Goal: Task Accomplishment & Management: Complete application form

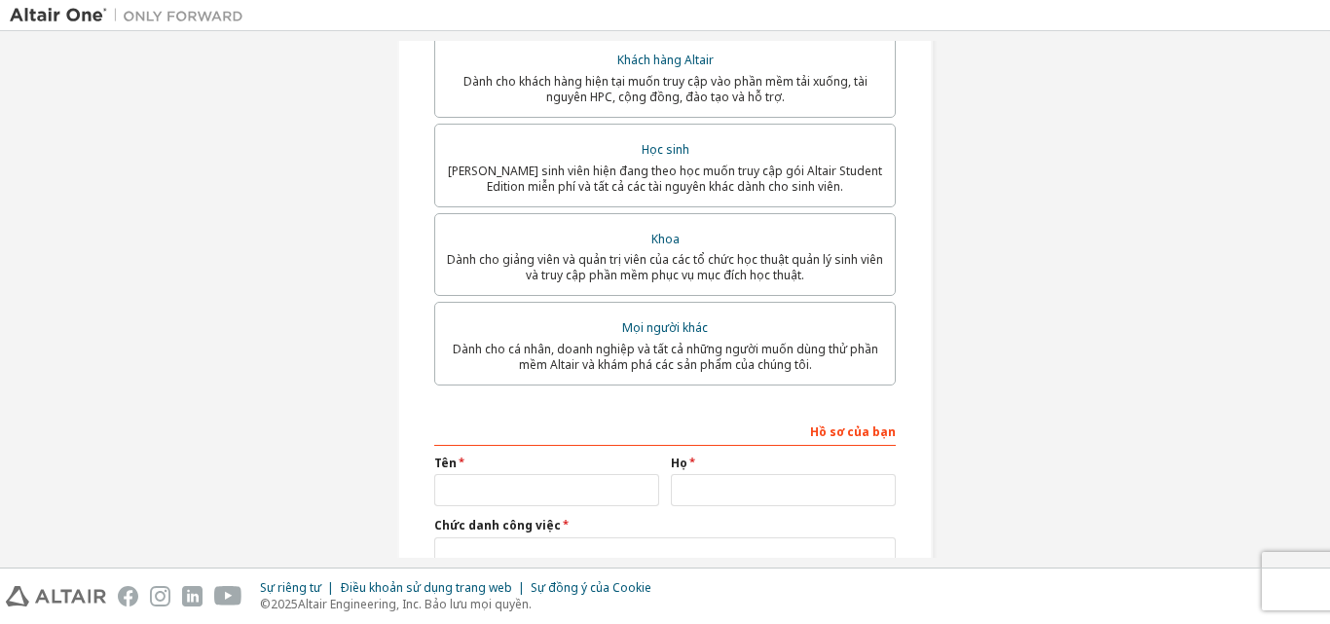
scroll to position [97, 0]
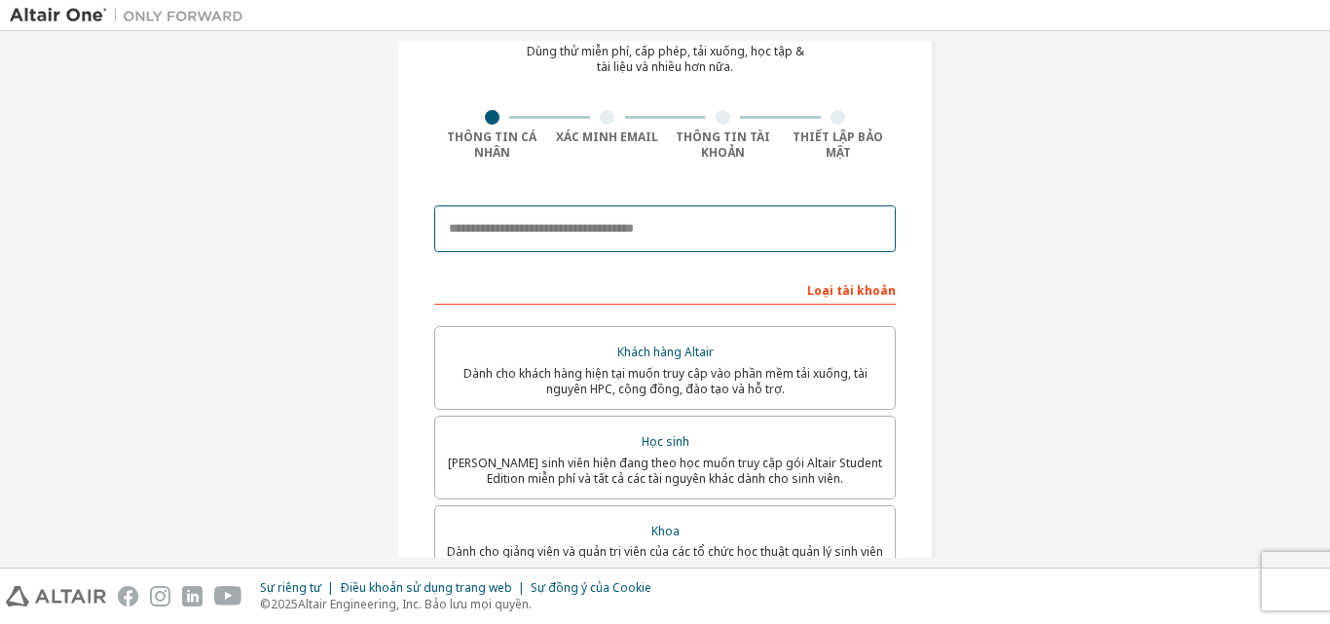
click at [642, 229] on input "email" at bounding box center [664, 228] width 461 height 47
type input "**********"
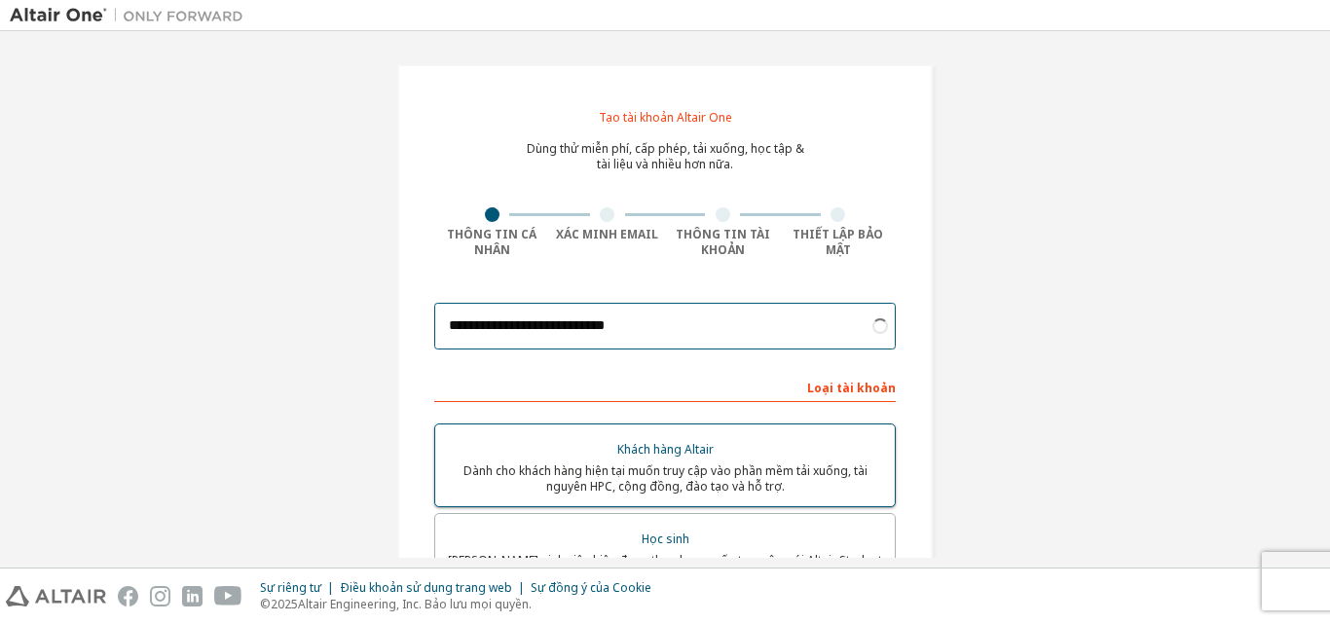
scroll to position [487, 0]
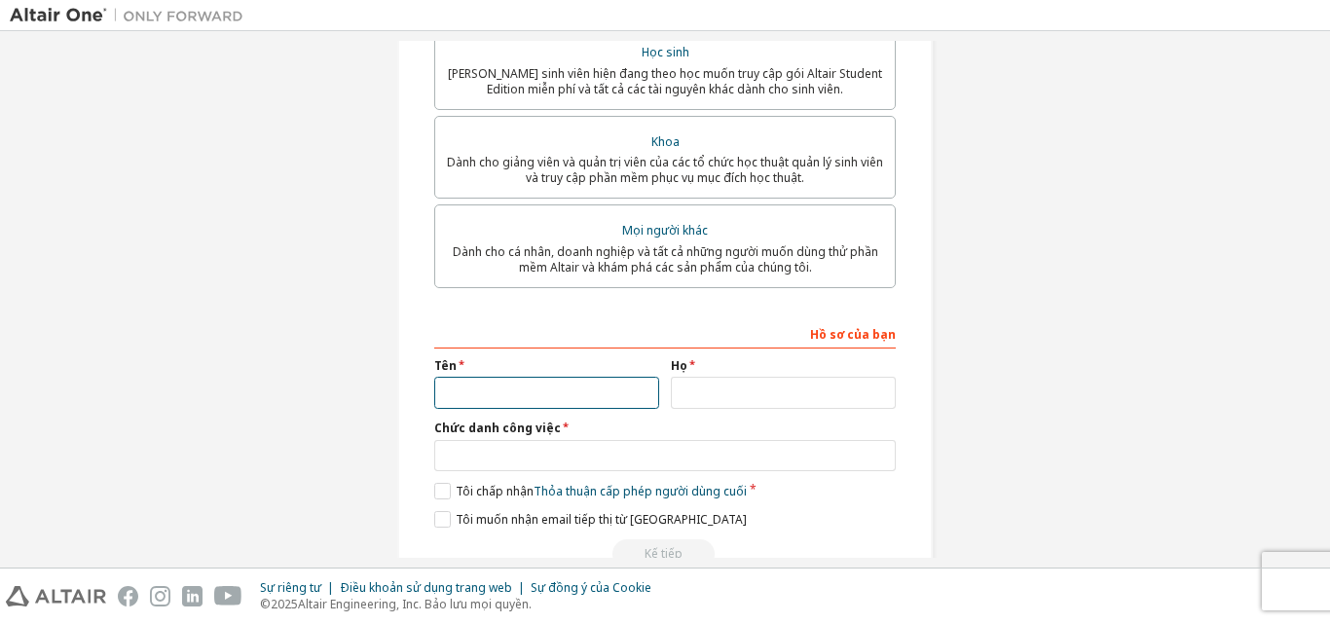
click at [556, 391] on input "text" at bounding box center [546, 393] width 225 height 32
type input "*"
click at [564, 378] on input "text" at bounding box center [546, 393] width 225 height 32
type input "*"
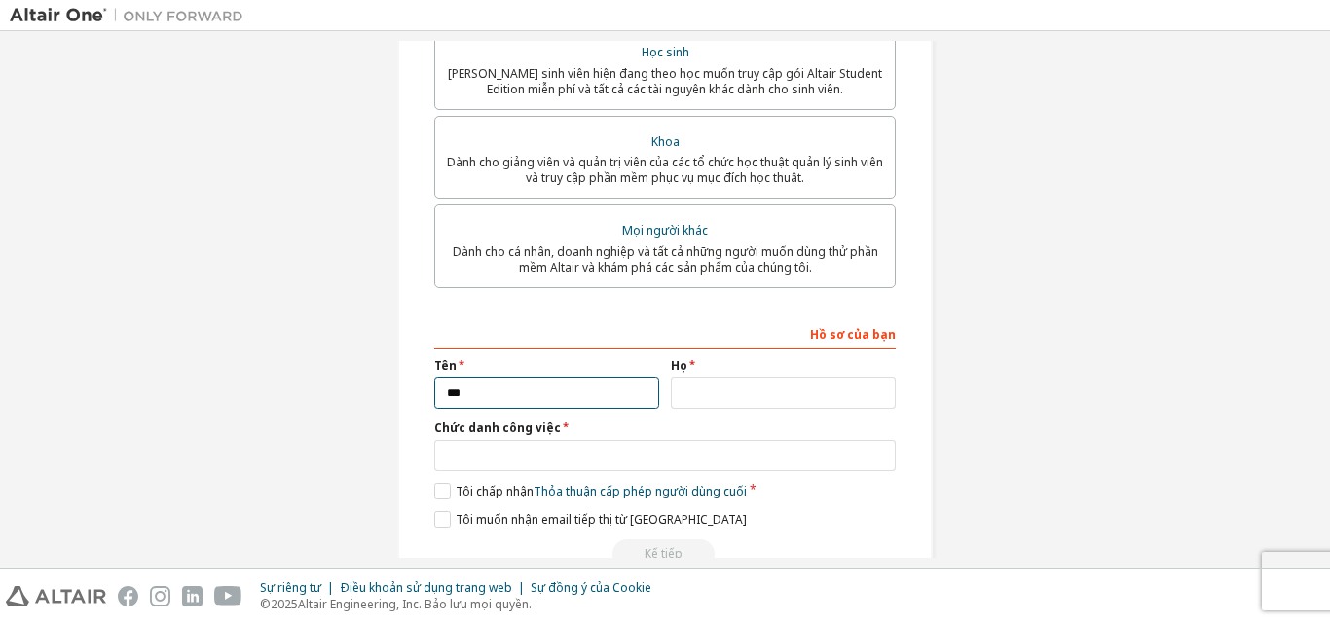
type input "***"
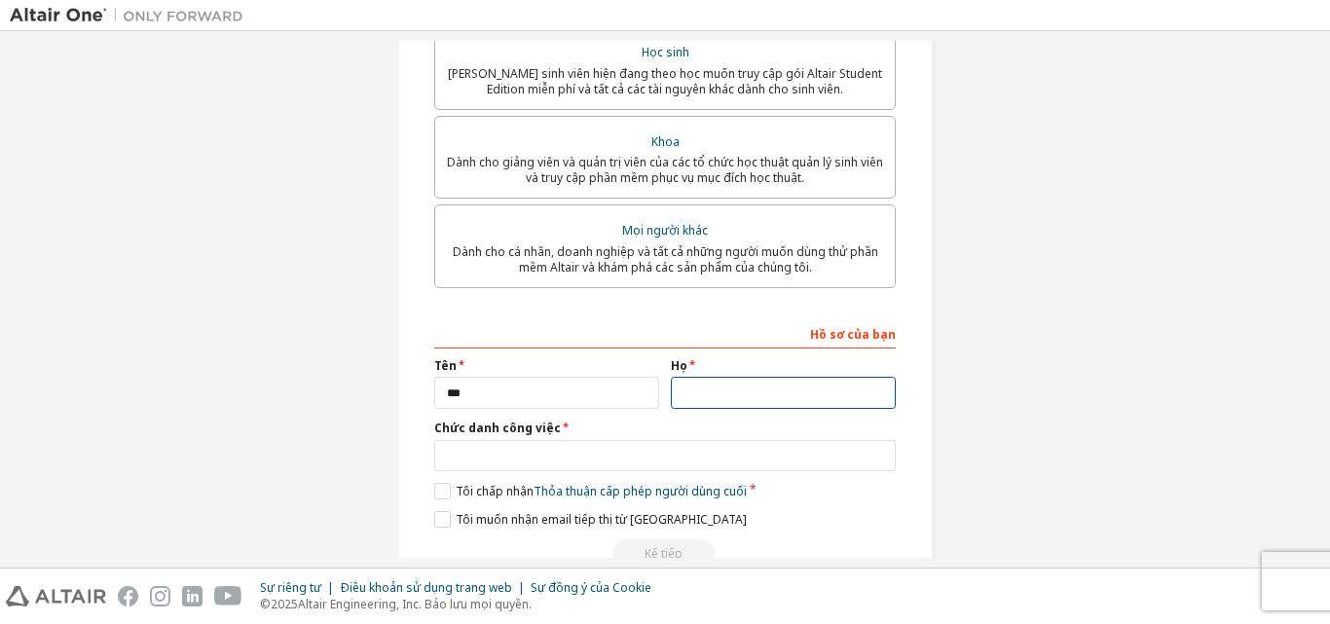
click at [716, 390] on input "text" at bounding box center [783, 393] width 225 height 32
type input "*"
type input "****"
click at [435, 522] on label "Tôi [PERSON_NAME] email [PERSON_NAME] từ [GEOGRAPHIC_DATA]" at bounding box center [590, 519] width 312 height 17
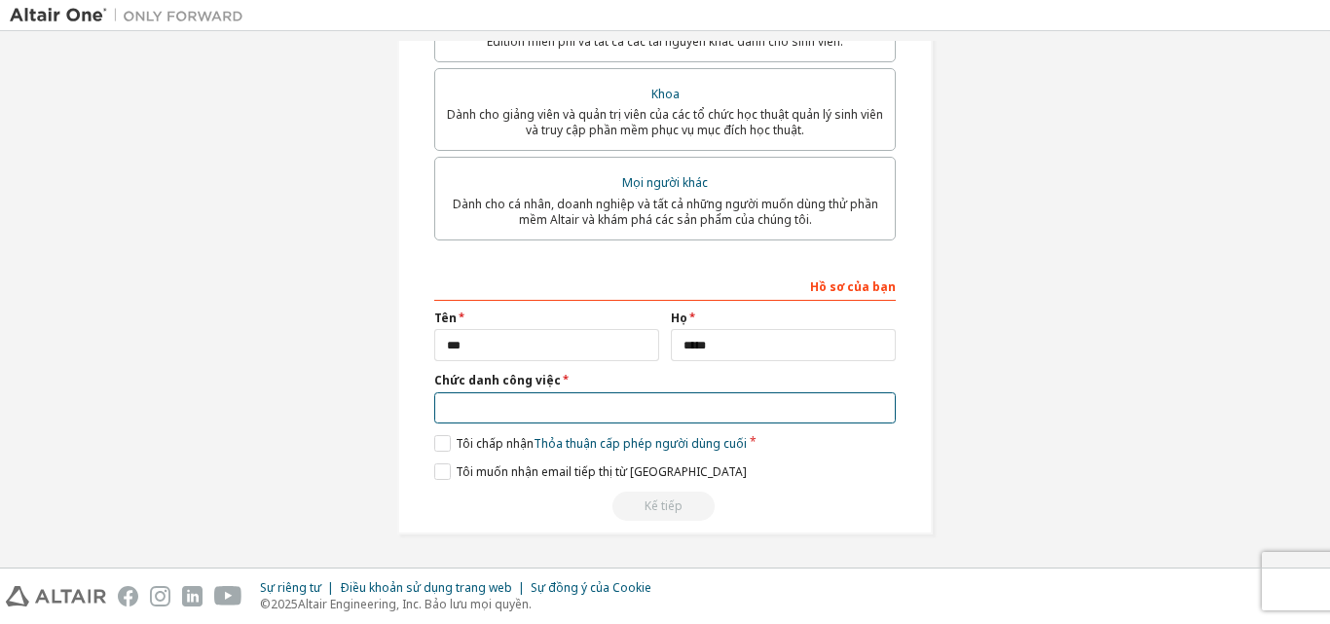
click at [524, 400] on input "text" at bounding box center [664, 408] width 461 height 32
type input "*********"
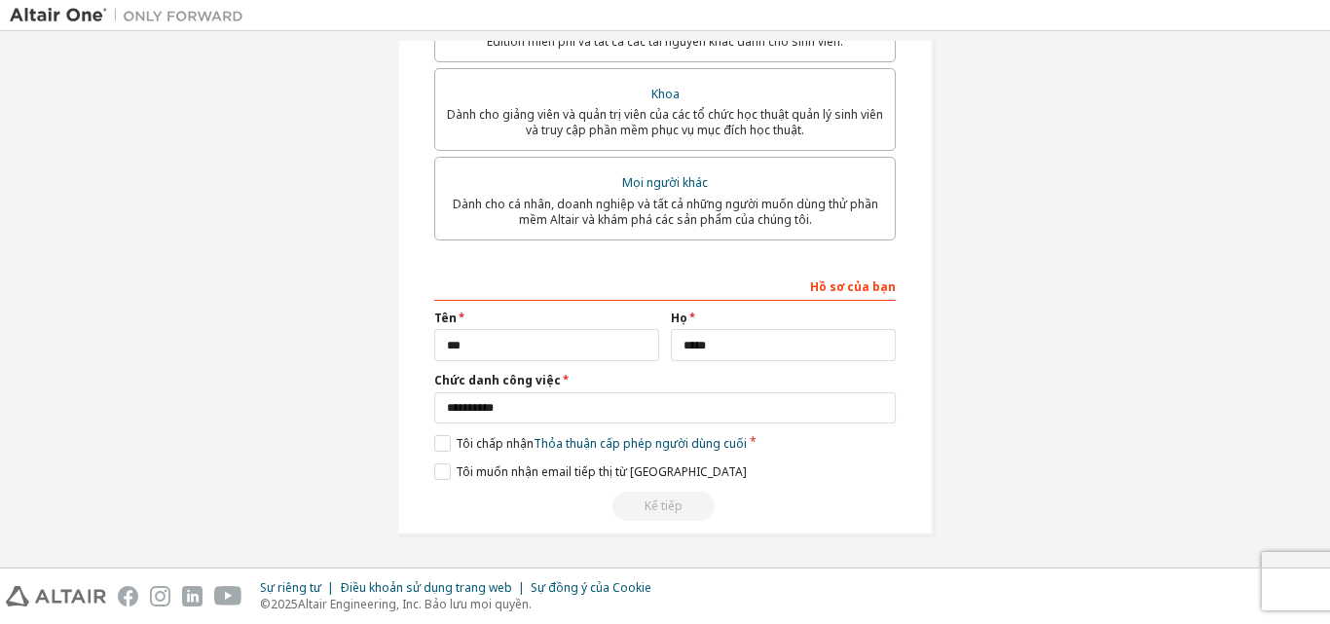
click at [571, 430] on div "Hồ sơ của bạn Tên *** Họ **** Chức danh công việc ********* Vui lòng cung cấp T…" at bounding box center [664, 396] width 461 height 252
click at [501, 439] on font "Tôi chấp nhận" at bounding box center [495, 443] width 78 height 17
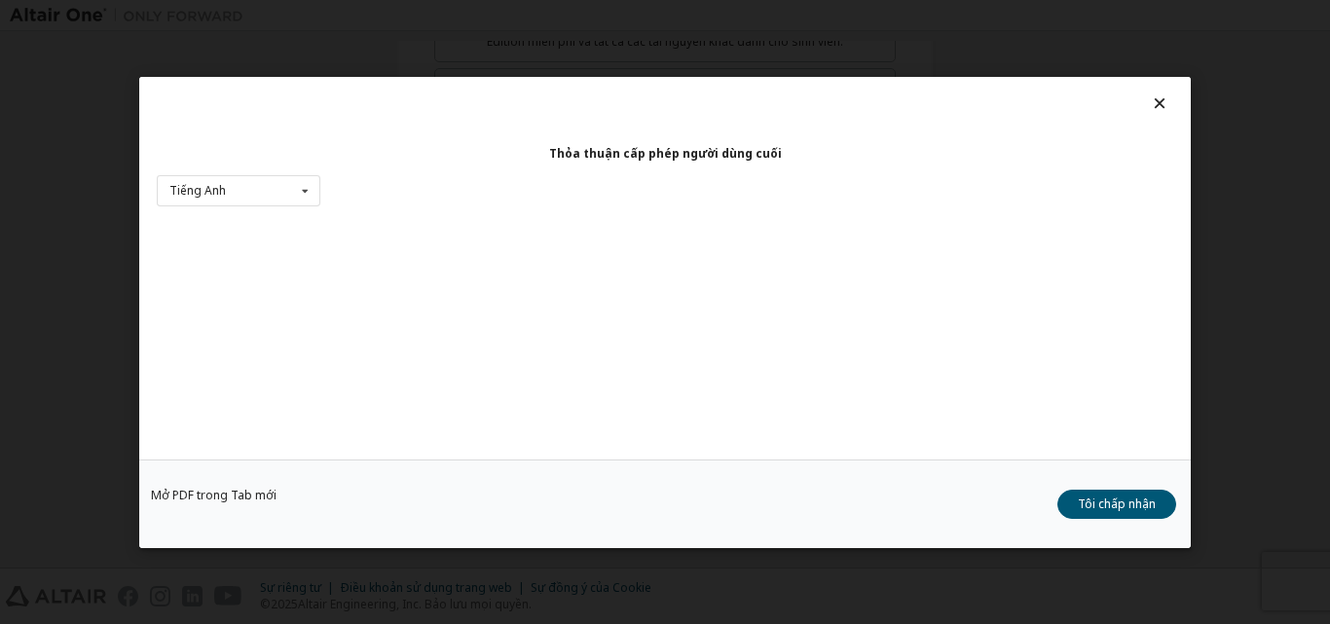
click at [1084, 503] on font "Tôi chấp nhận" at bounding box center [1117, 503] width 78 height 17
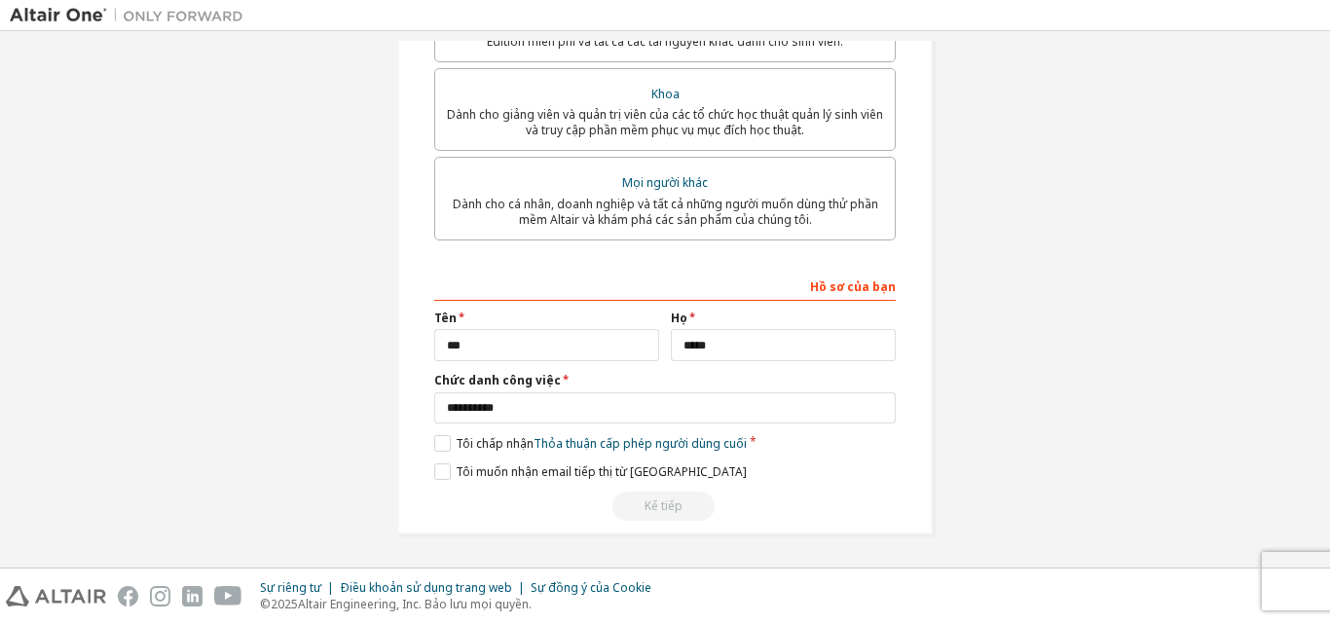
click at [1140, 500] on div "**********" at bounding box center [665, 31] width 1310 height 1051
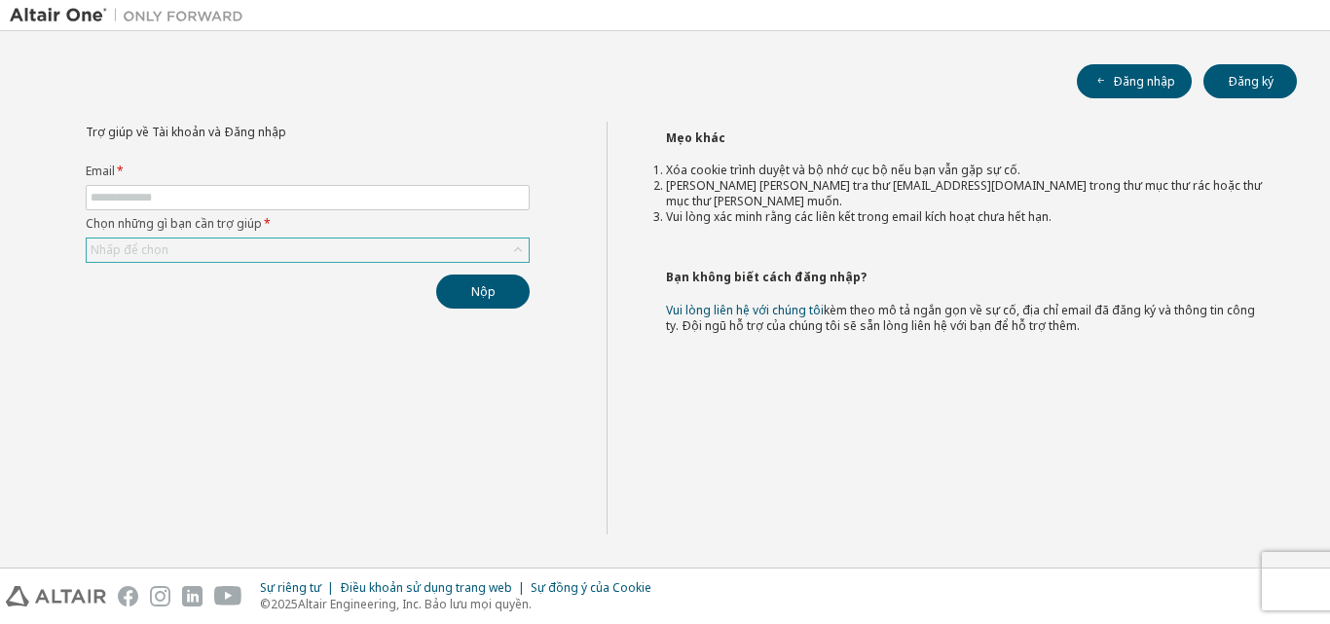
click at [251, 249] on div "Nhấp để chọn" at bounding box center [308, 250] width 442 height 23
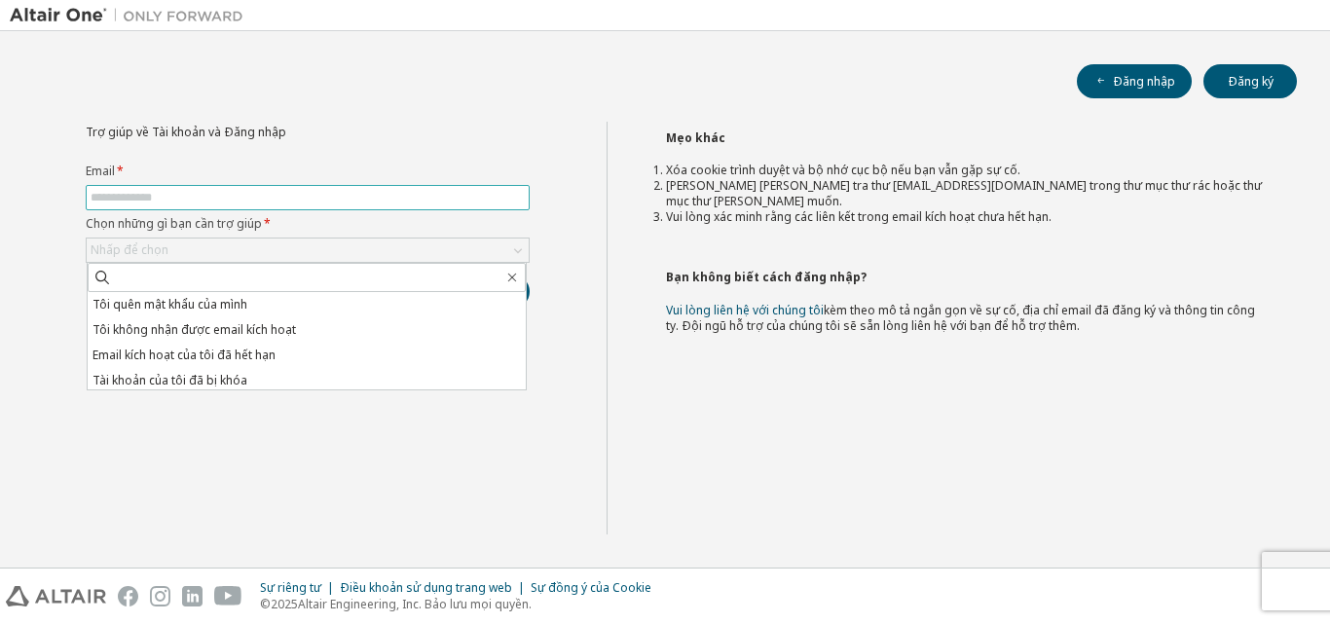
click at [236, 195] on input "text" at bounding box center [308, 198] width 434 height 16
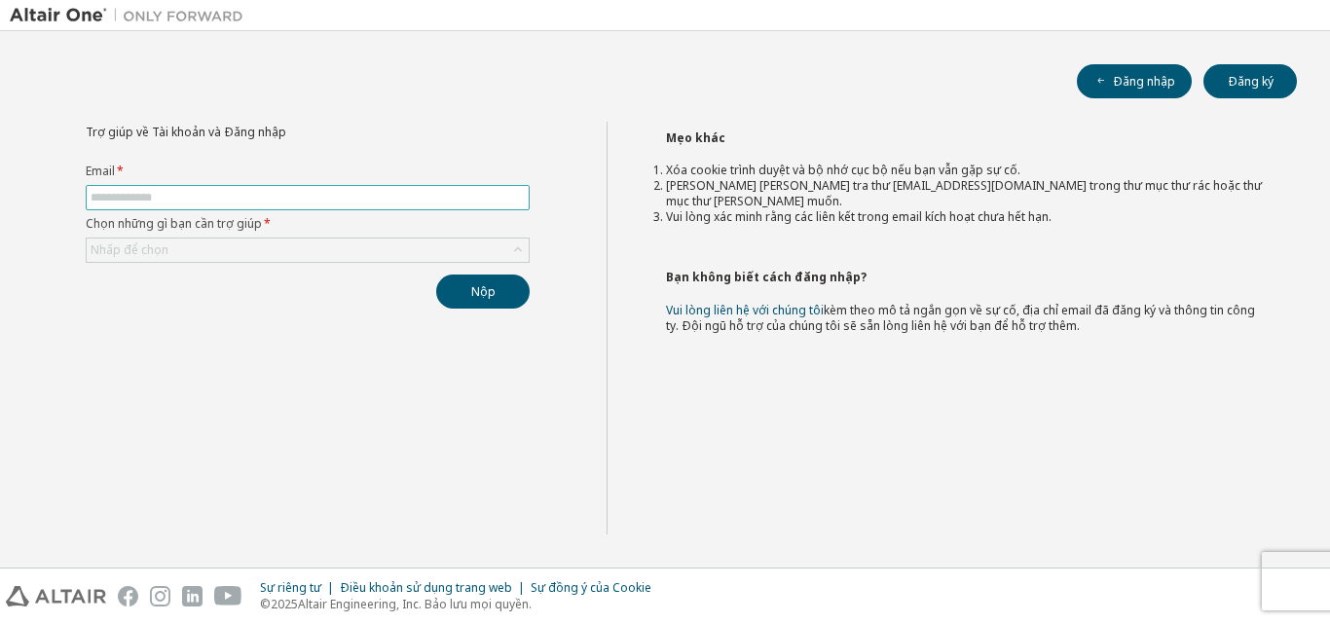
type input "**********"
click at [250, 255] on div "Nhấp để chọn" at bounding box center [308, 250] width 442 height 23
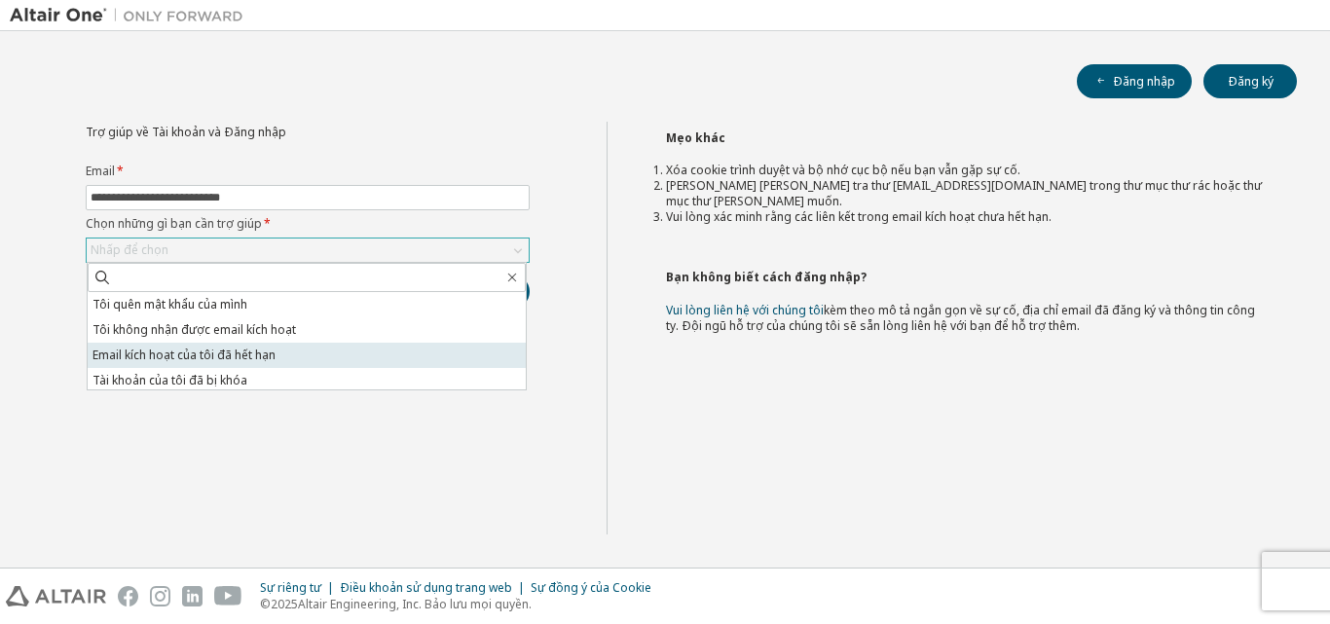
click at [234, 363] on li "Email kích hoạt của tôi đã hết hạn" at bounding box center [307, 355] width 438 height 25
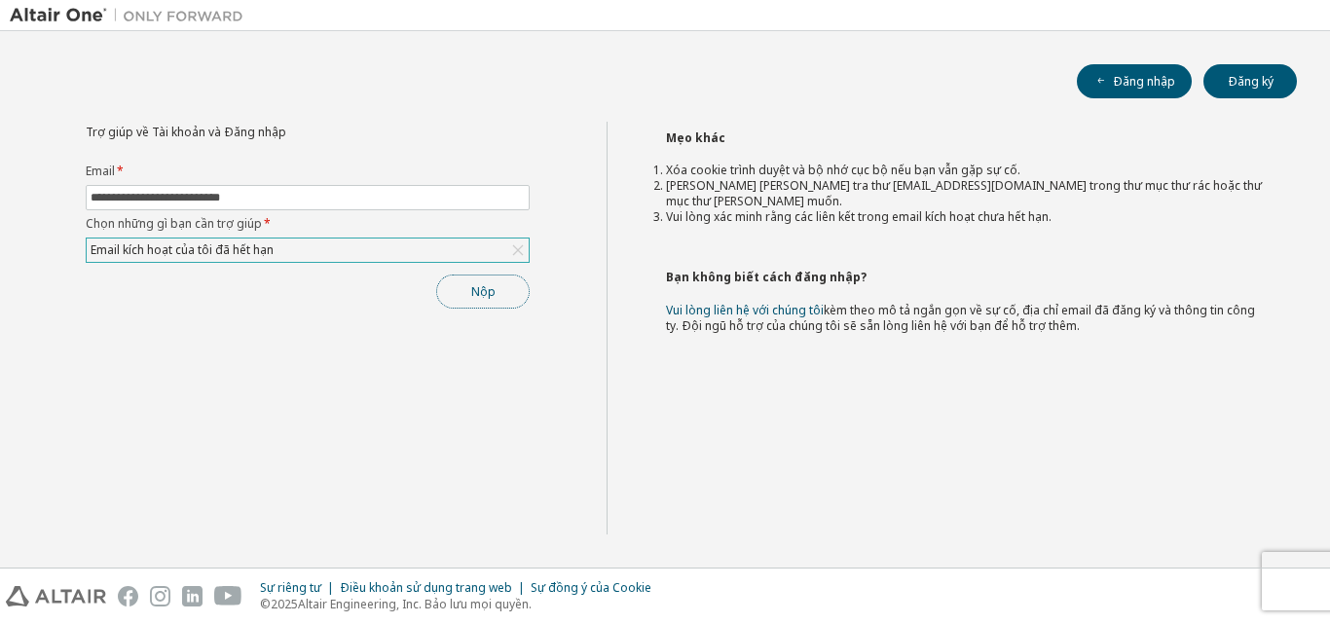
click at [486, 287] on font "Nộp" at bounding box center [483, 291] width 24 height 17
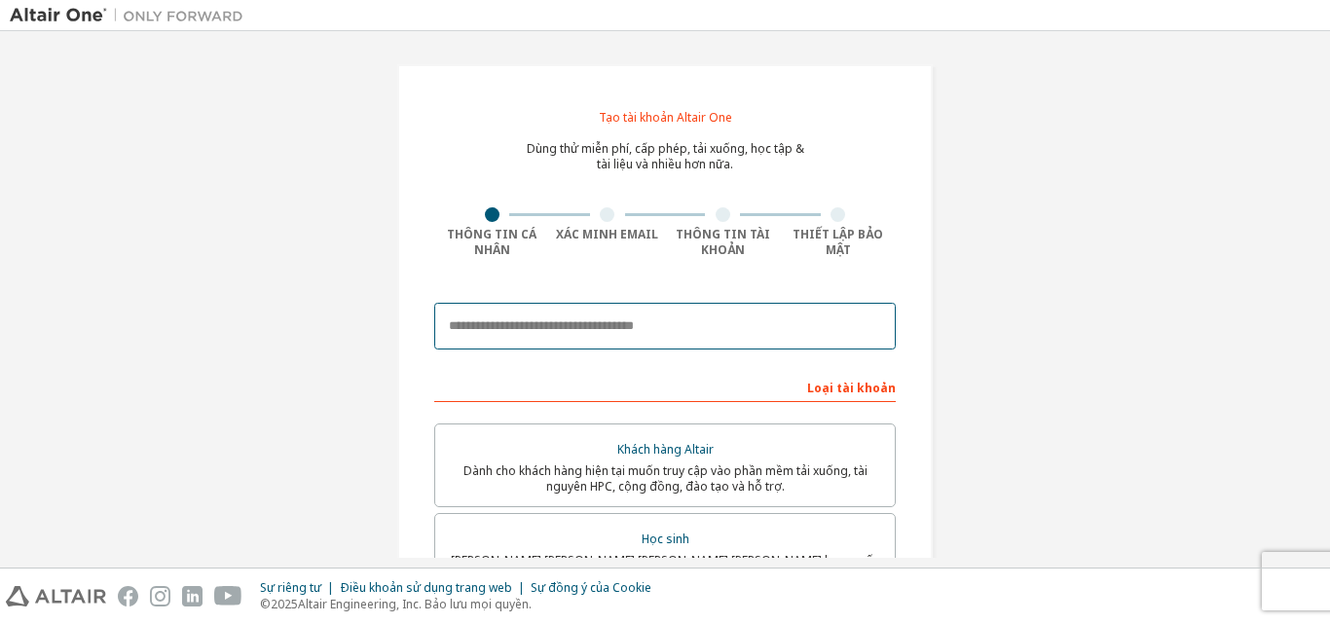
click at [516, 334] on input "email" at bounding box center [664, 326] width 461 height 47
type input "**********"
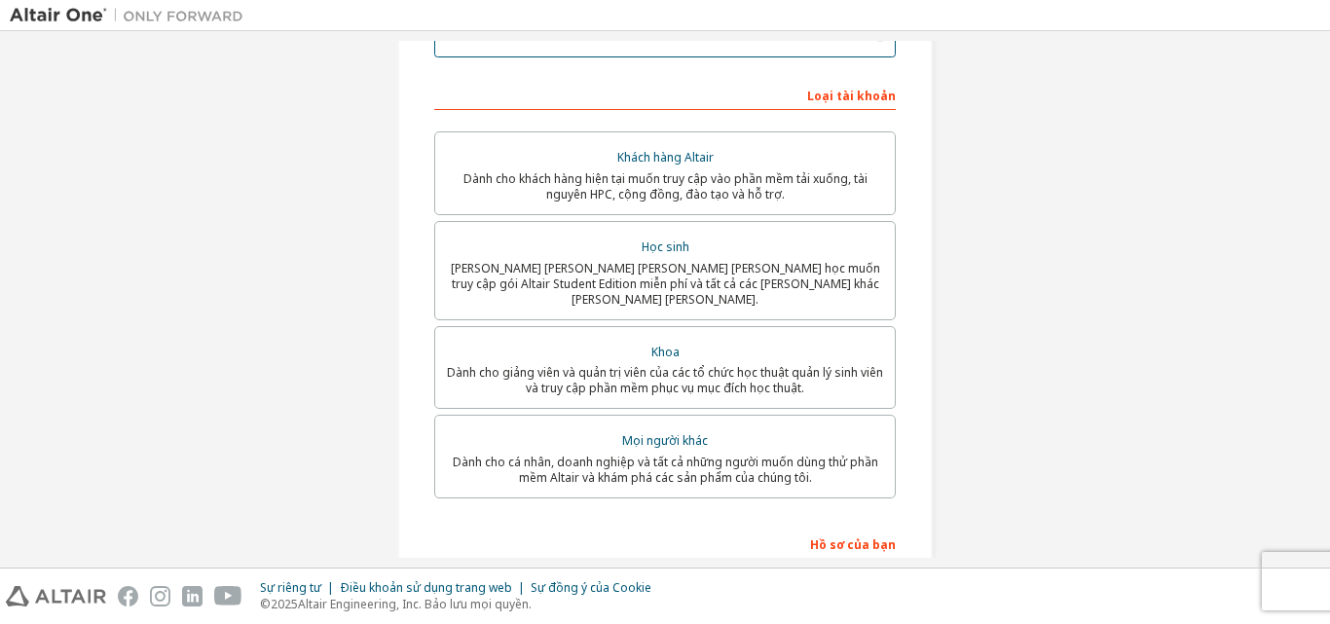
scroll to position [195, 0]
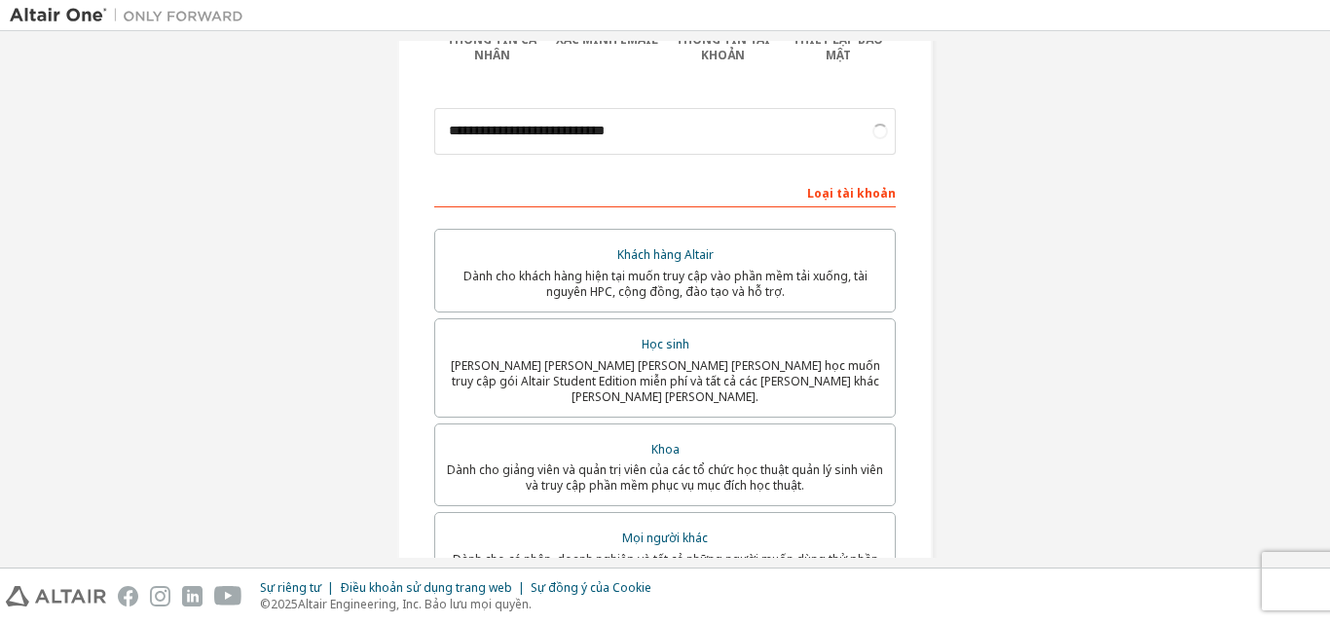
click at [602, 369] on font "Dành cho sinh viên hiện đang theo học muốn truy cập gói Altair Student Edition …" at bounding box center [665, 381] width 429 height 48
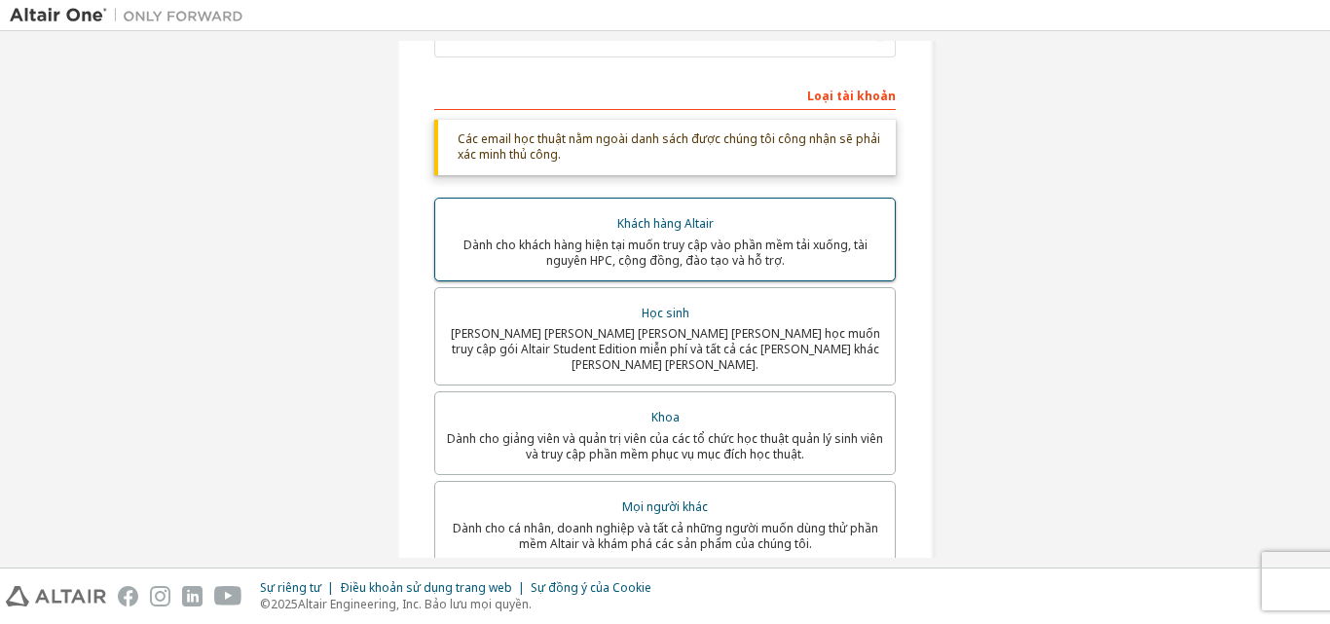
scroll to position [584, 0]
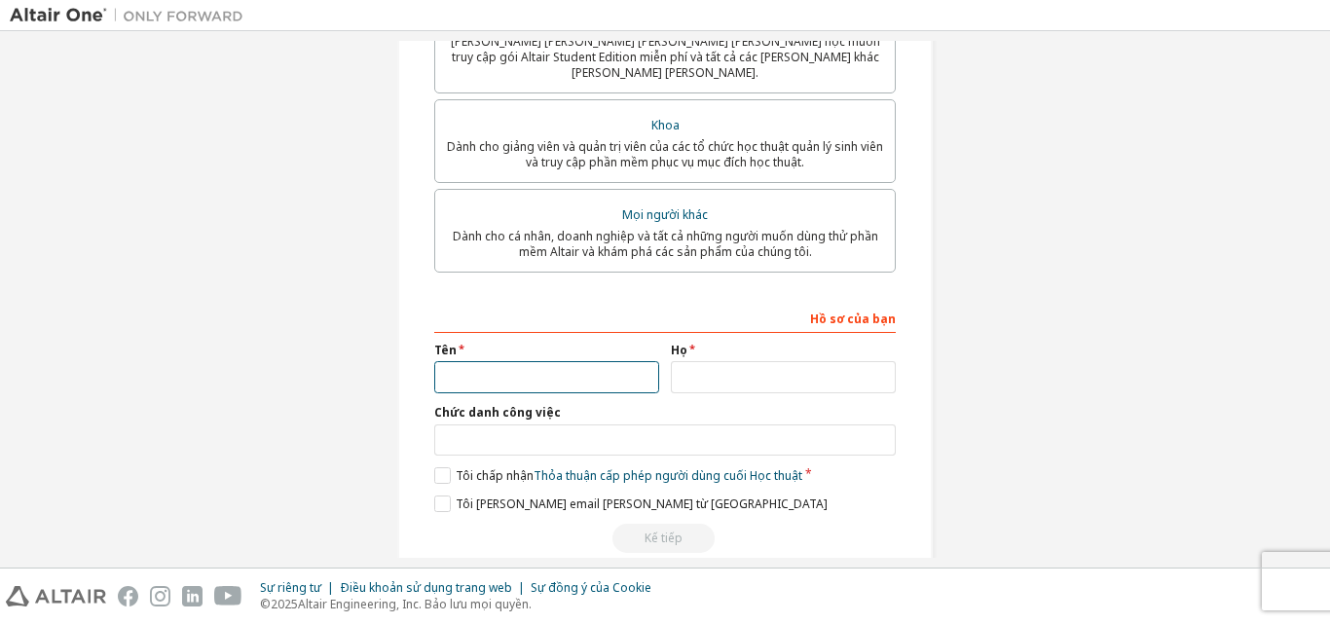
click at [564, 364] on input "text" at bounding box center [546, 377] width 225 height 32
type input "*"
type input "***"
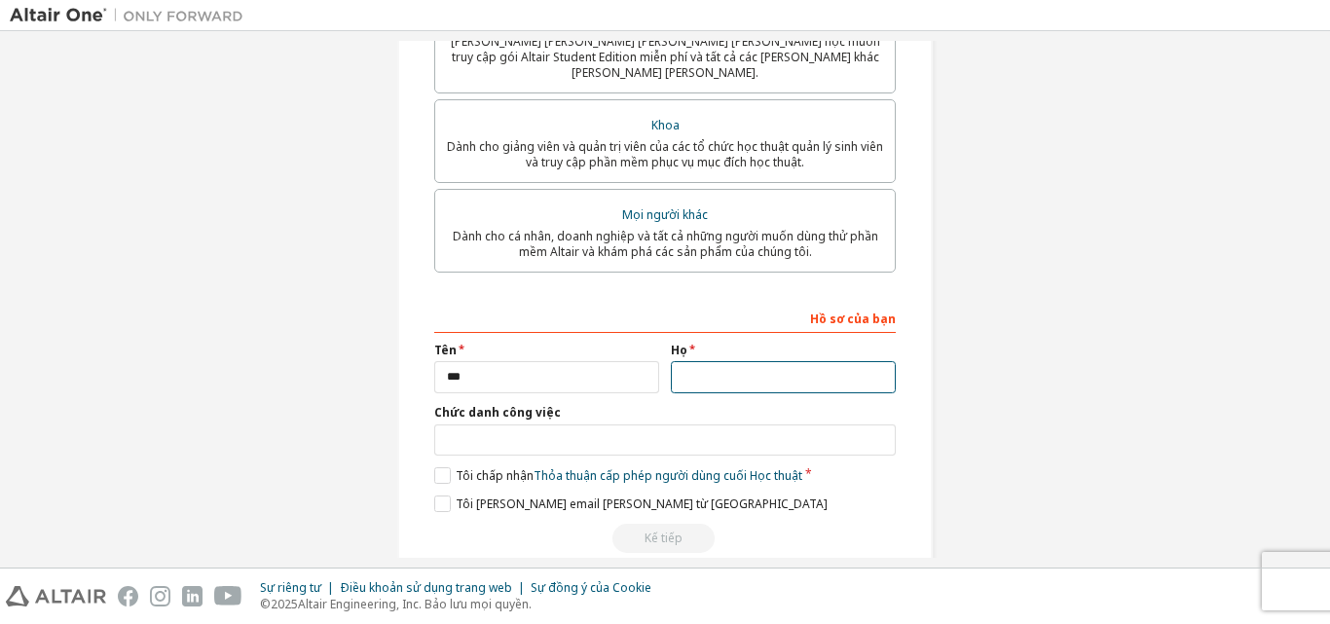
click at [749, 364] on input "text" at bounding box center [783, 377] width 225 height 32
type input "****"
click at [445, 495] on label "Tôi [PERSON_NAME] email [PERSON_NAME] từ [GEOGRAPHIC_DATA]" at bounding box center [630, 503] width 393 height 17
click at [444, 450] on div "Hồ sơ của bạn Tên *** Họ **** Chức danh công việc Vui lòng cung cấp Tiểu bang/T…" at bounding box center [664, 427] width 461 height 252
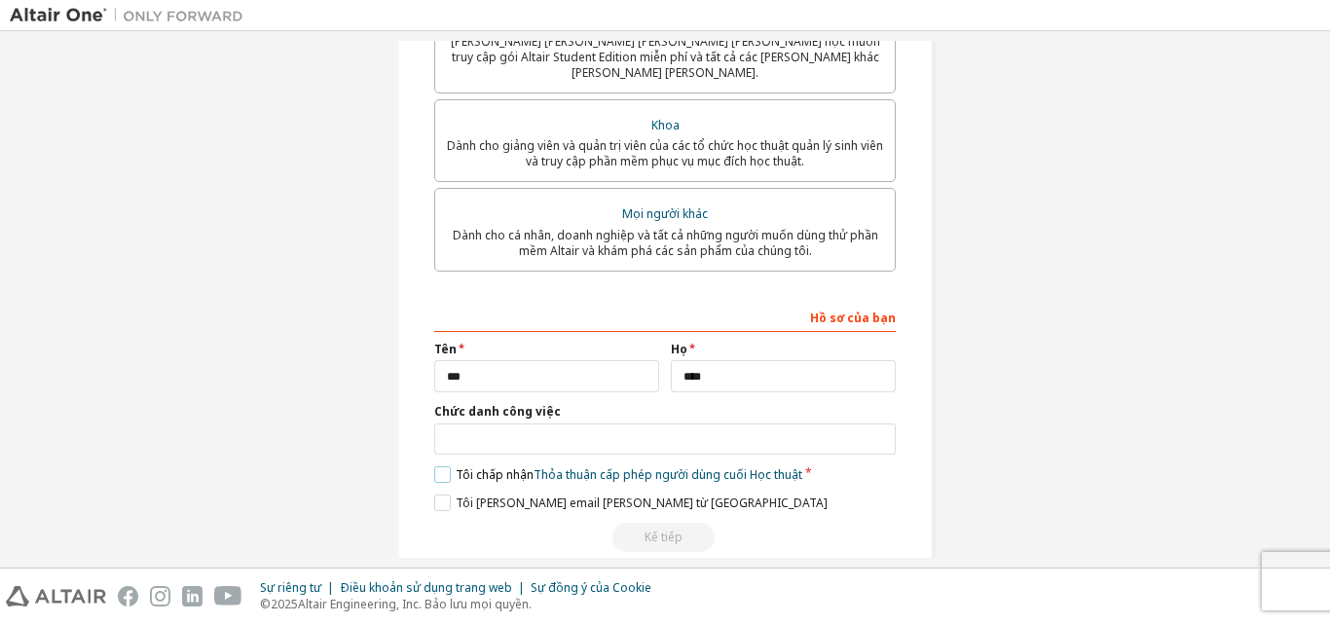
click at [448, 466] on label "Tôi chấp nhận Thỏa thuận cấp phép người dùng cuối Học thuật" at bounding box center [618, 474] width 368 height 17
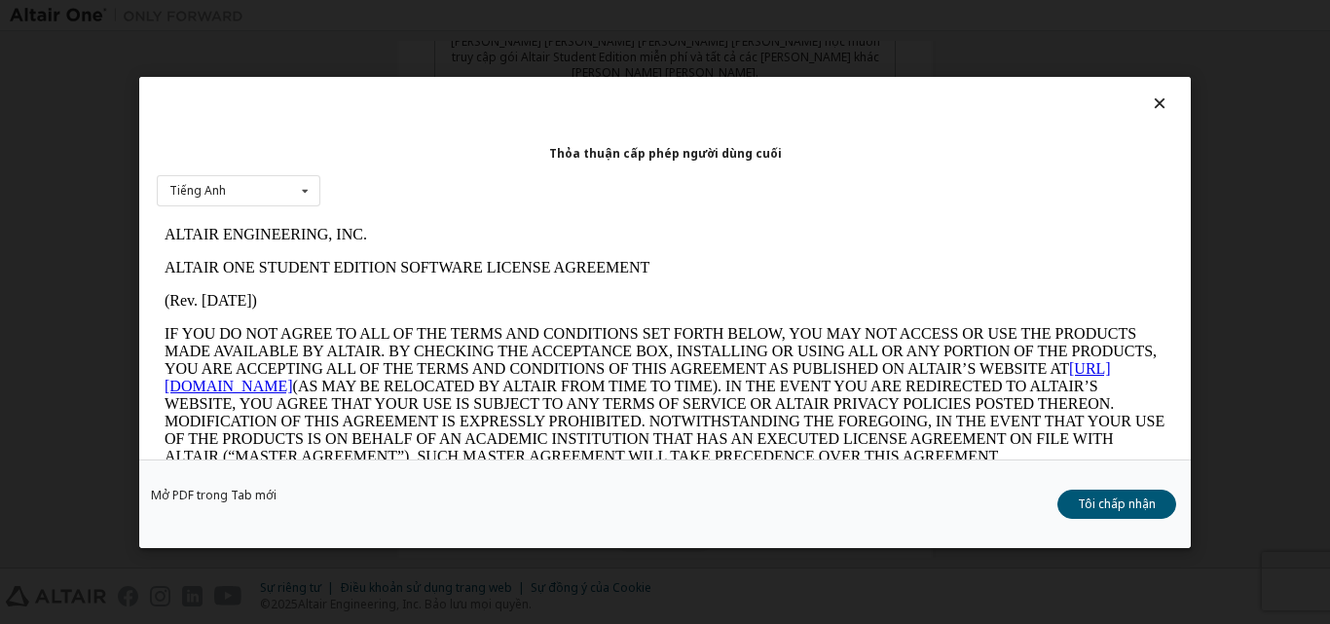
scroll to position [0, 0]
click at [1120, 493] on button "Tôi chấp nhận" at bounding box center [1116, 503] width 119 height 29
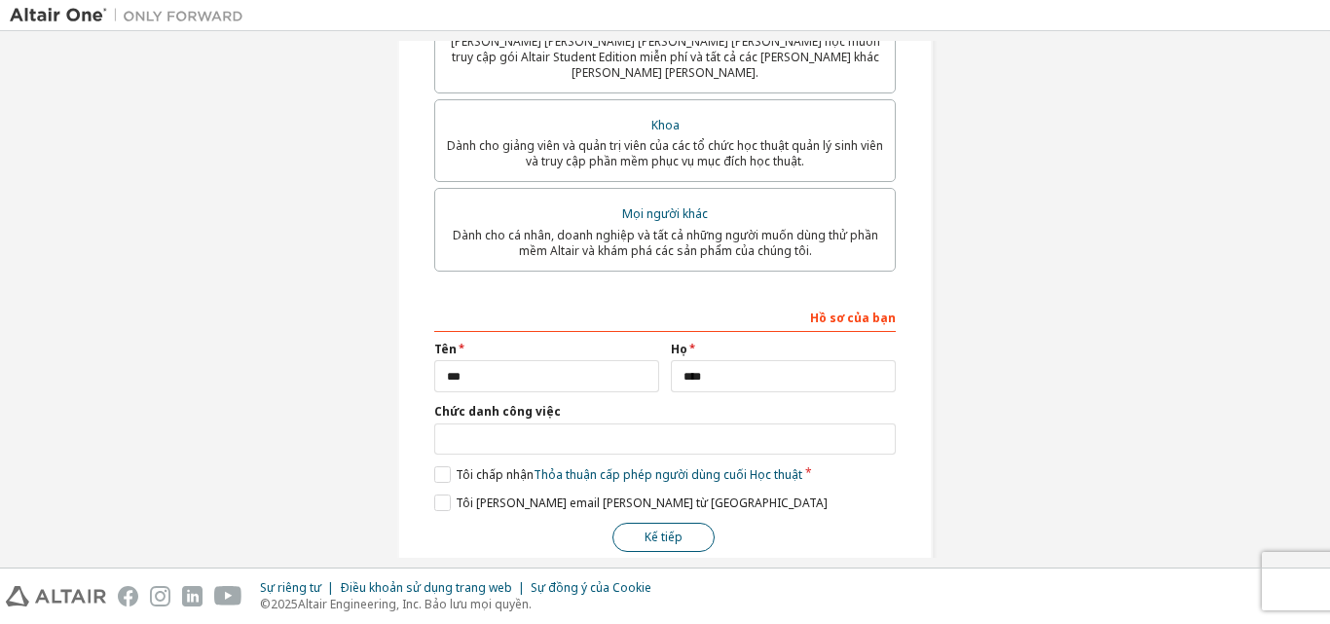
click at [644, 529] on font "Kế tiếp" at bounding box center [663, 537] width 38 height 17
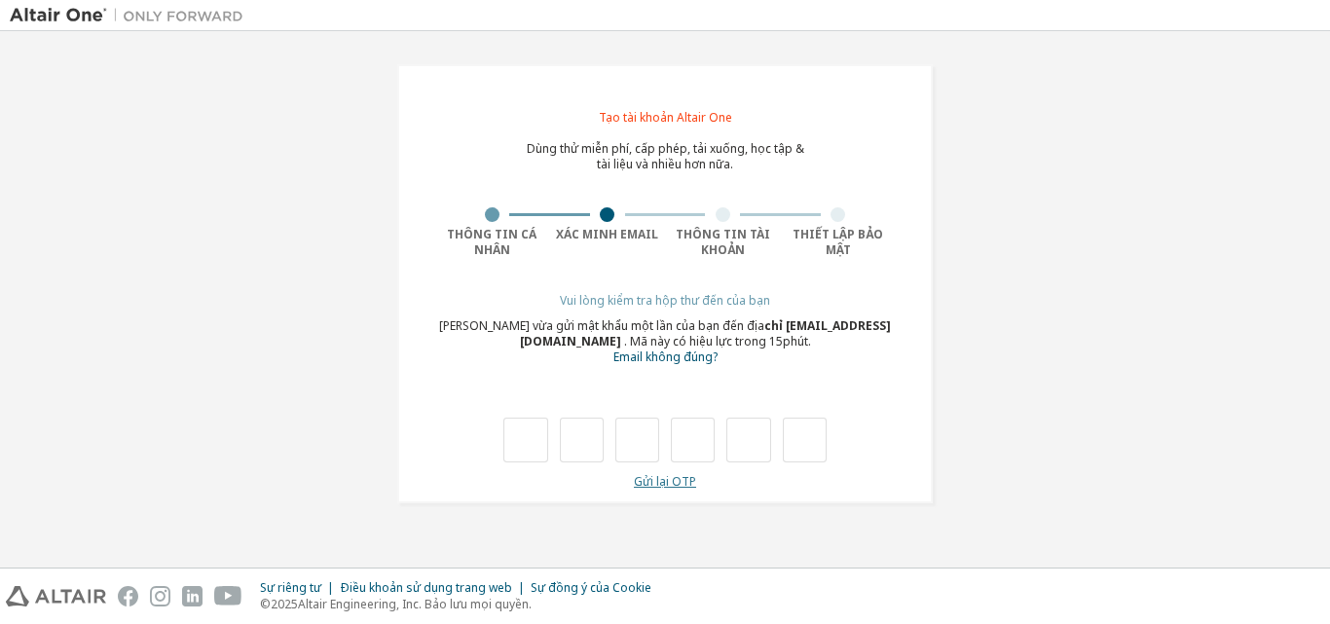
click at [675, 484] on font "Gửi lại OTP" at bounding box center [665, 481] width 62 height 17
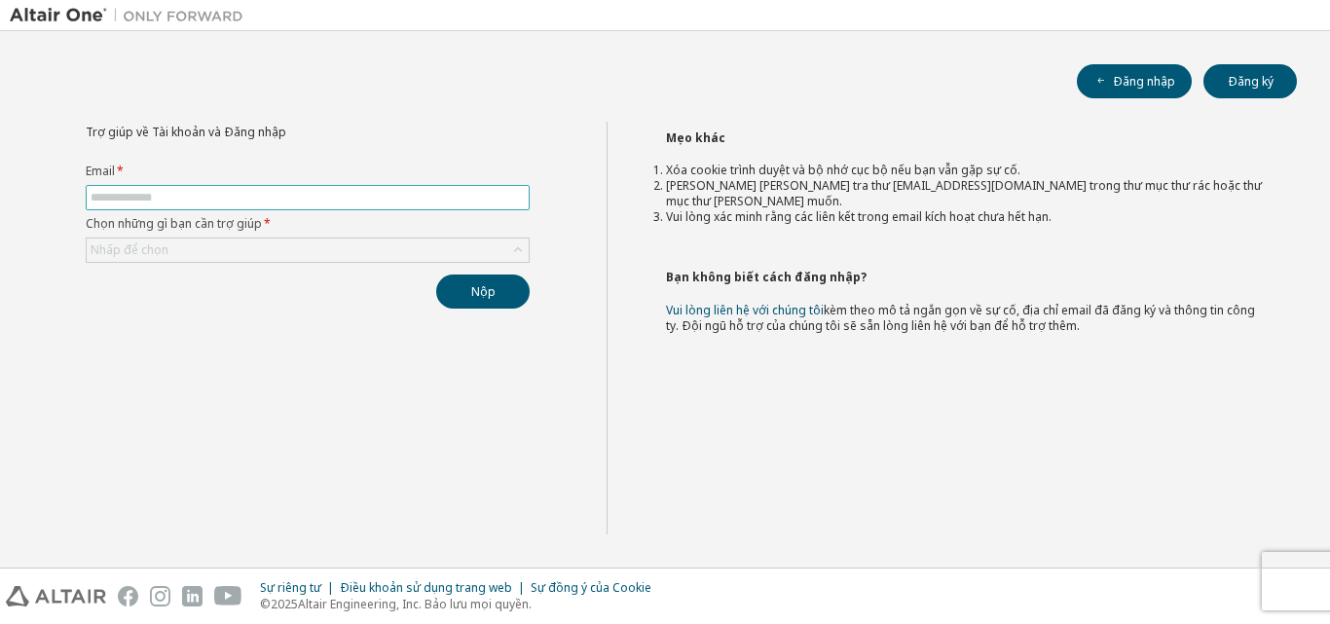
click at [236, 202] on input "text" at bounding box center [308, 198] width 434 height 16
type input "**********"
click at [202, 256] on div "Nhấp để chọn" at bounding box center [308, 250] width 442 height 23
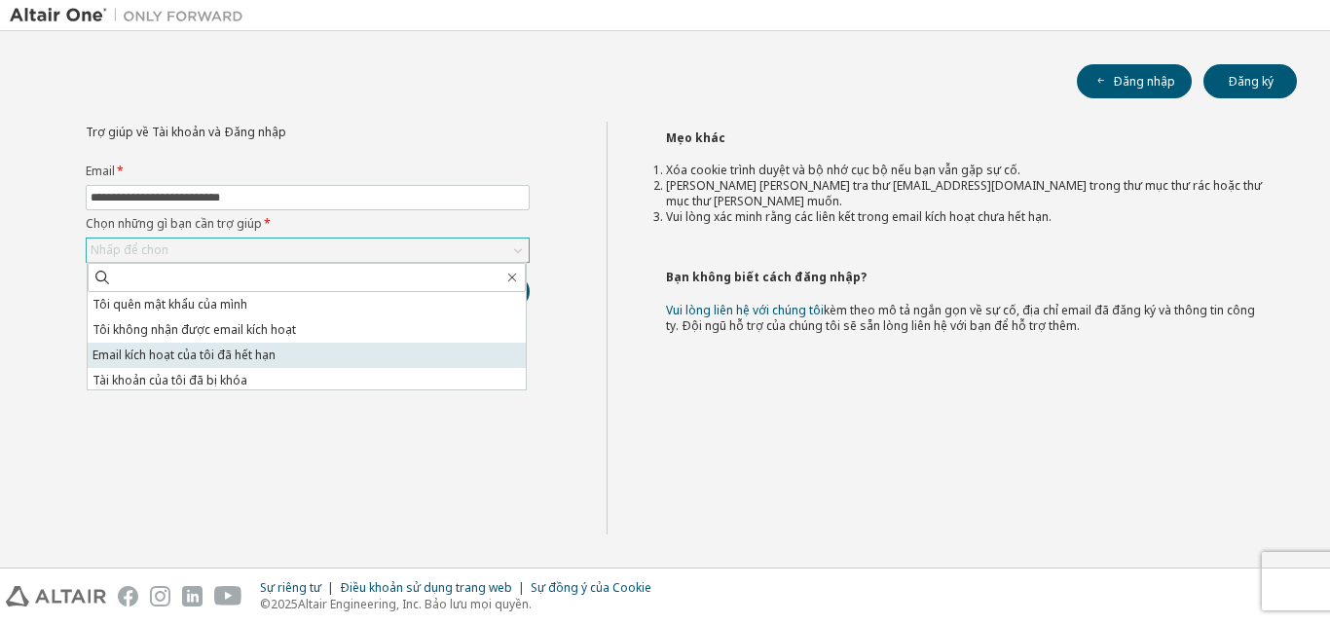
click at [226, 349] on font "Email kích hoạt của tôi đã hết hạn" at bounding box center [183, 355] width 183 height 17
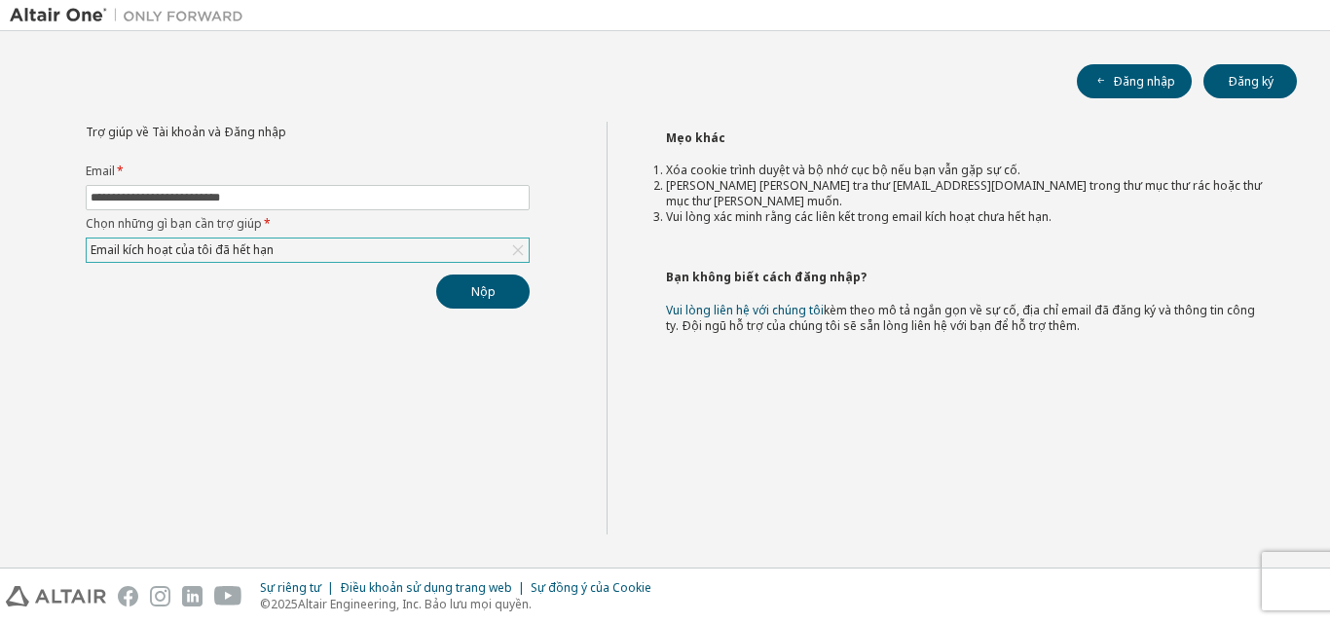
click at [397, 251] on div "Email kích hoạt của tôi đã hết hạn" at bounding box center [308, 250] width 442 height 23
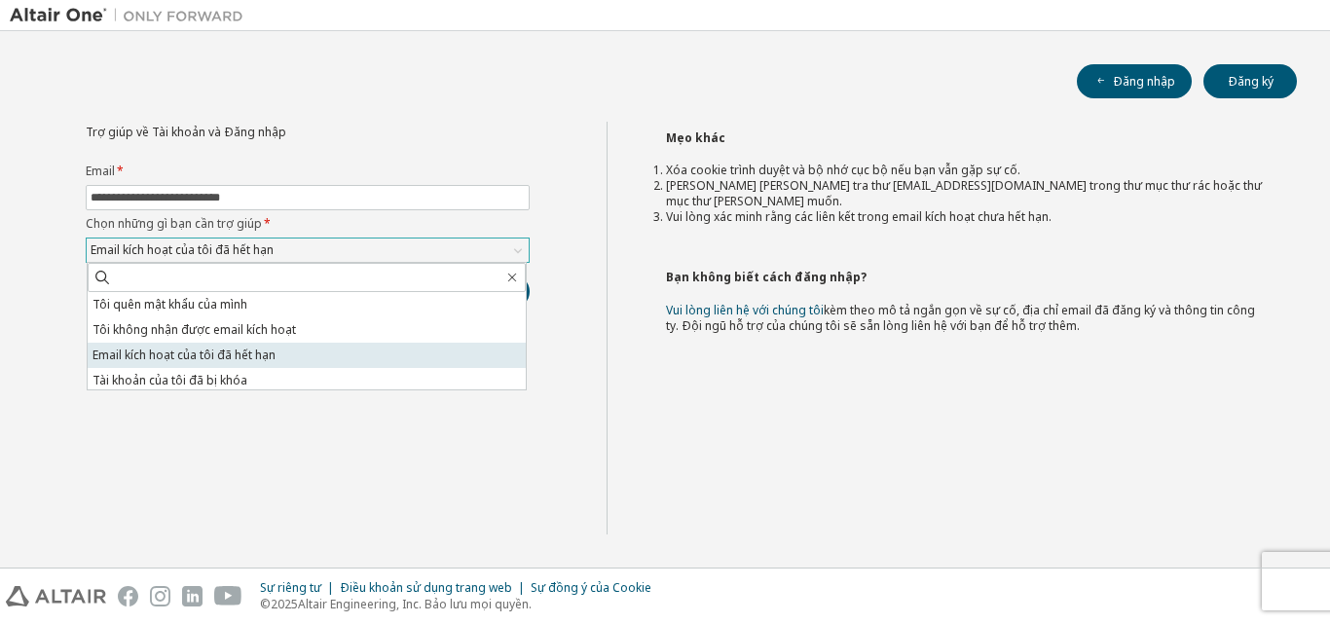
click at [246, 355] on font "Email kích hoạt của tôi đã hết hạn" at bounding box center [183, 355] width 183 height 17
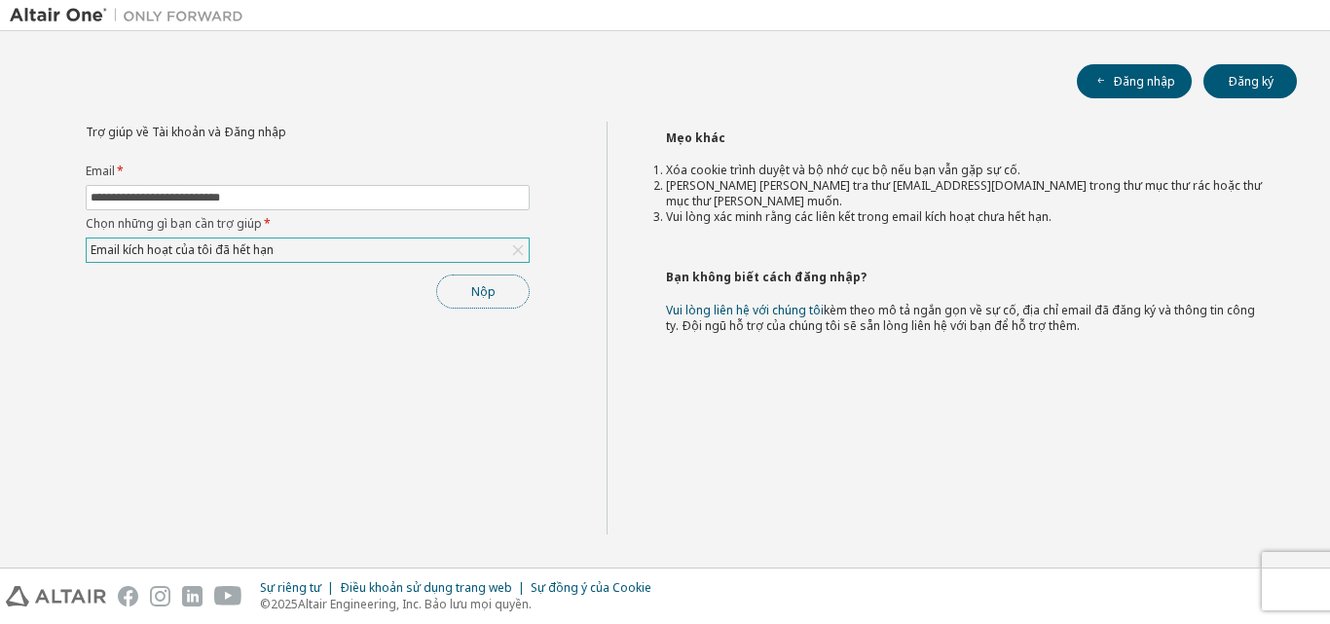
click at [500, 291] on button "Nộp" at bounding box center [482, 292] width 93 height 34
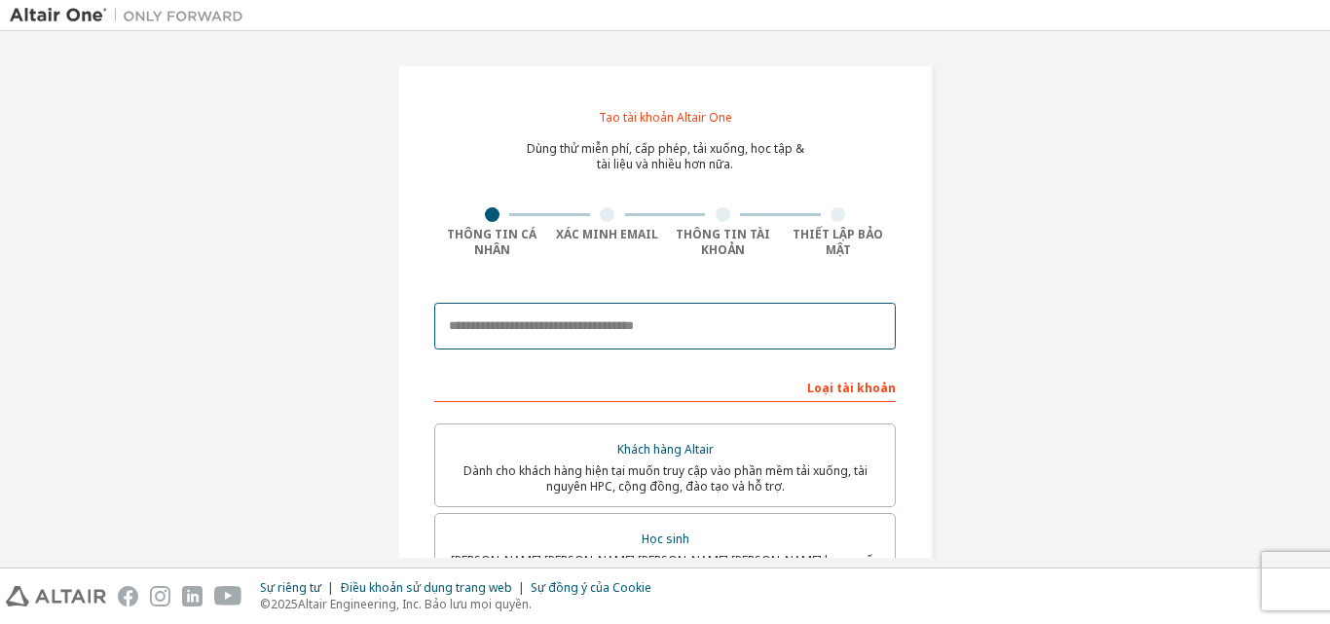
click at [557, 323] on input "email" at bounding box center [664, 326] width 461 height 47
type input "**********"
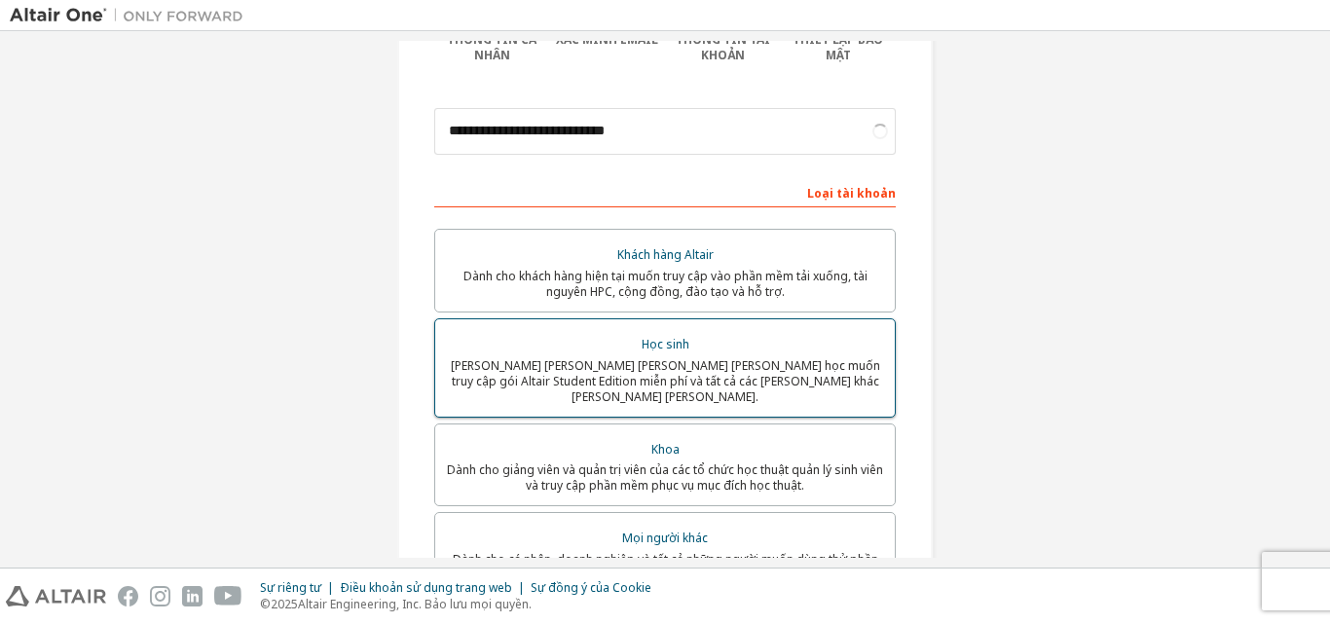
click at [611, 358] on font "[PERSON_NAME] [PERSON_NAME] [PERSON_NAME] [PERSON_NAME] học muốn truy cập gói A…" at bounding box center [665, 381] width 429 height 48
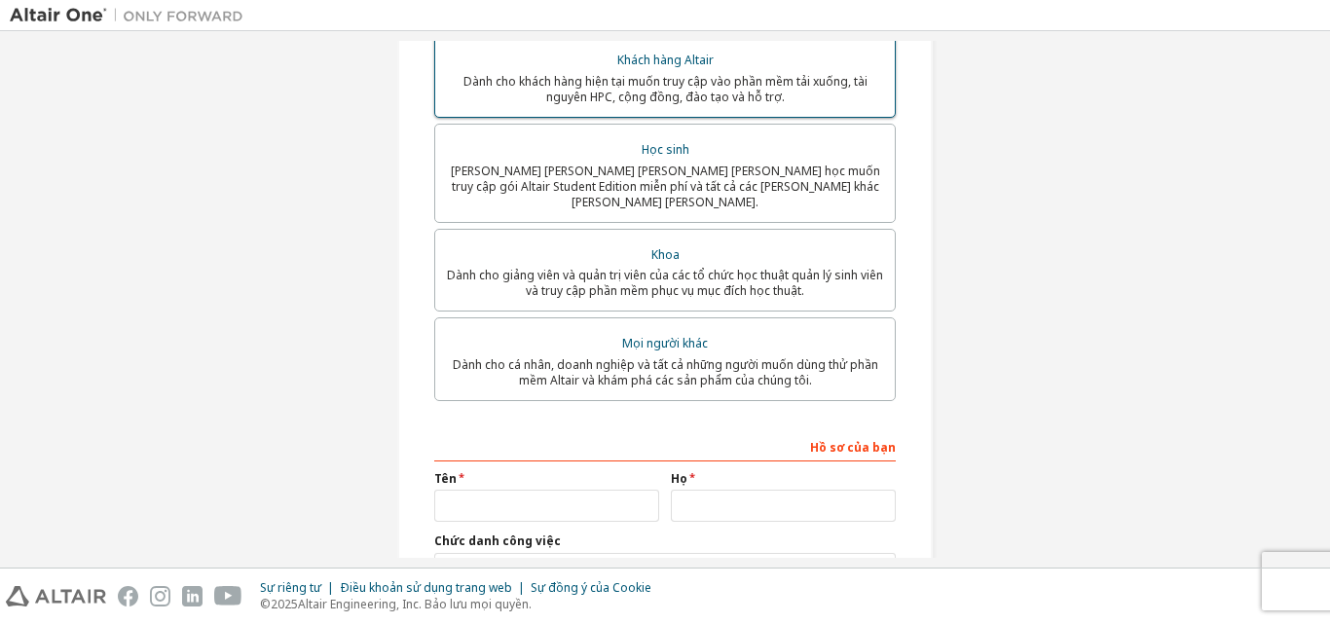
scroll to position [487, 0]
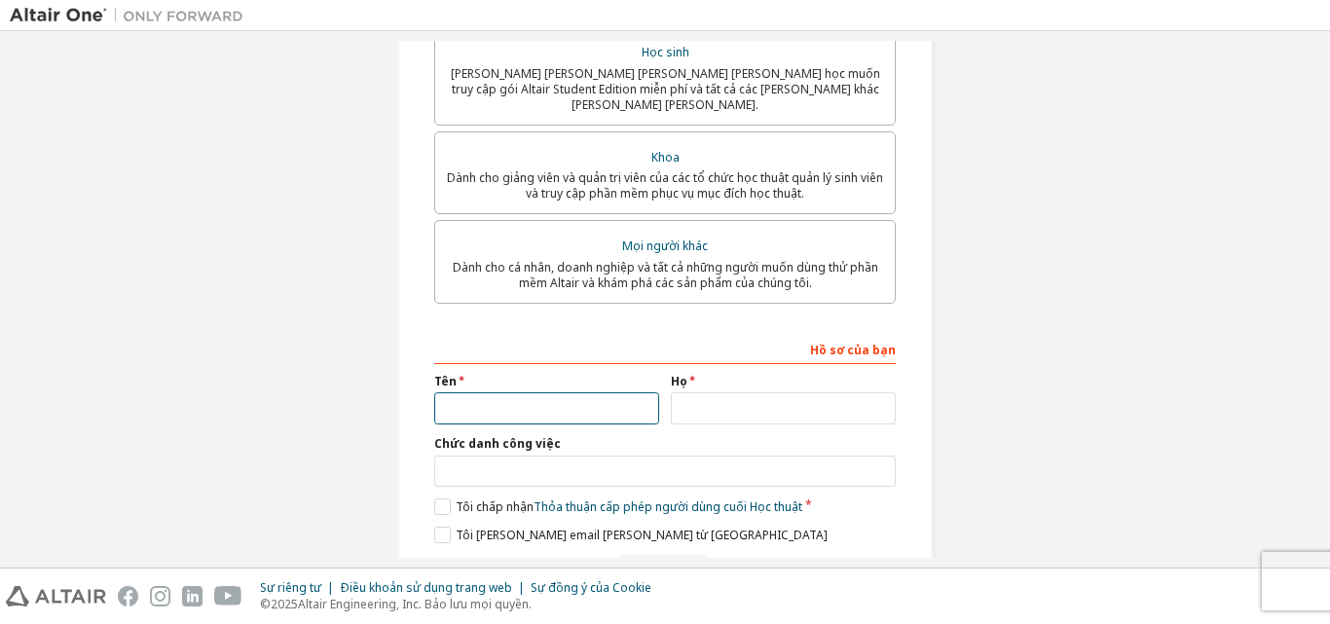
click at [563, 394] on input "text" at bounding box center [546, 408] width 225 height 32
type input "***"
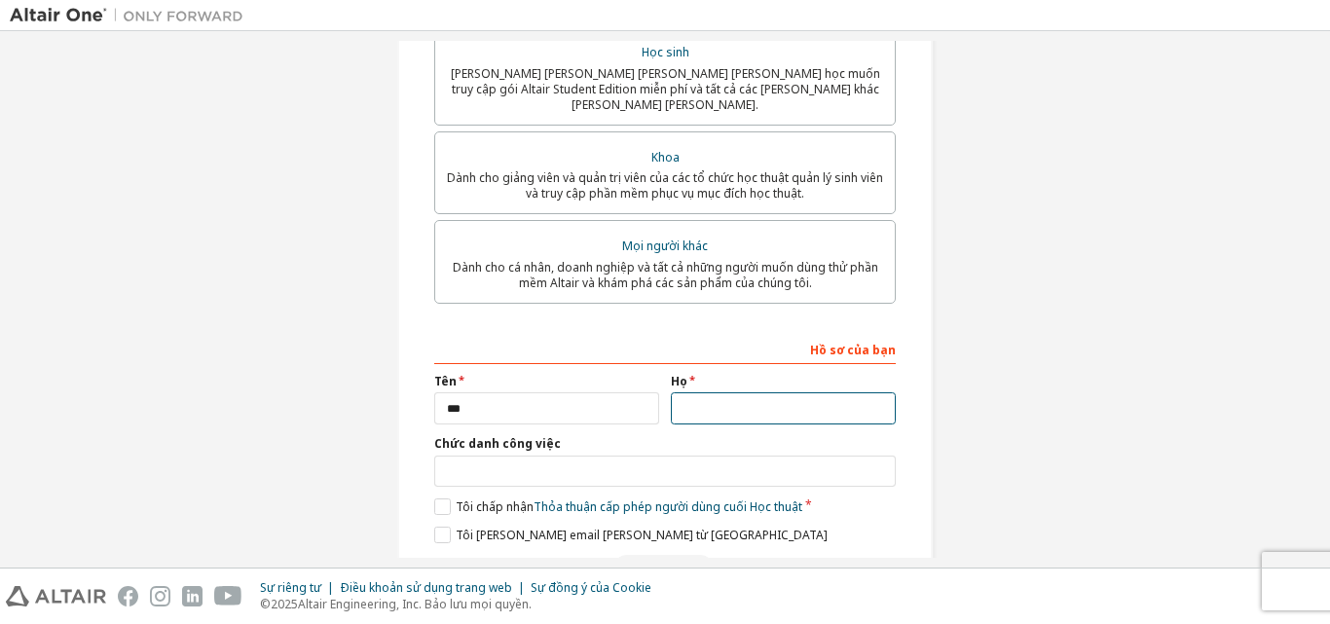
click at [701, 392] on input "text" at bounding box center [783, 408] width 225 height 32
type input "****"
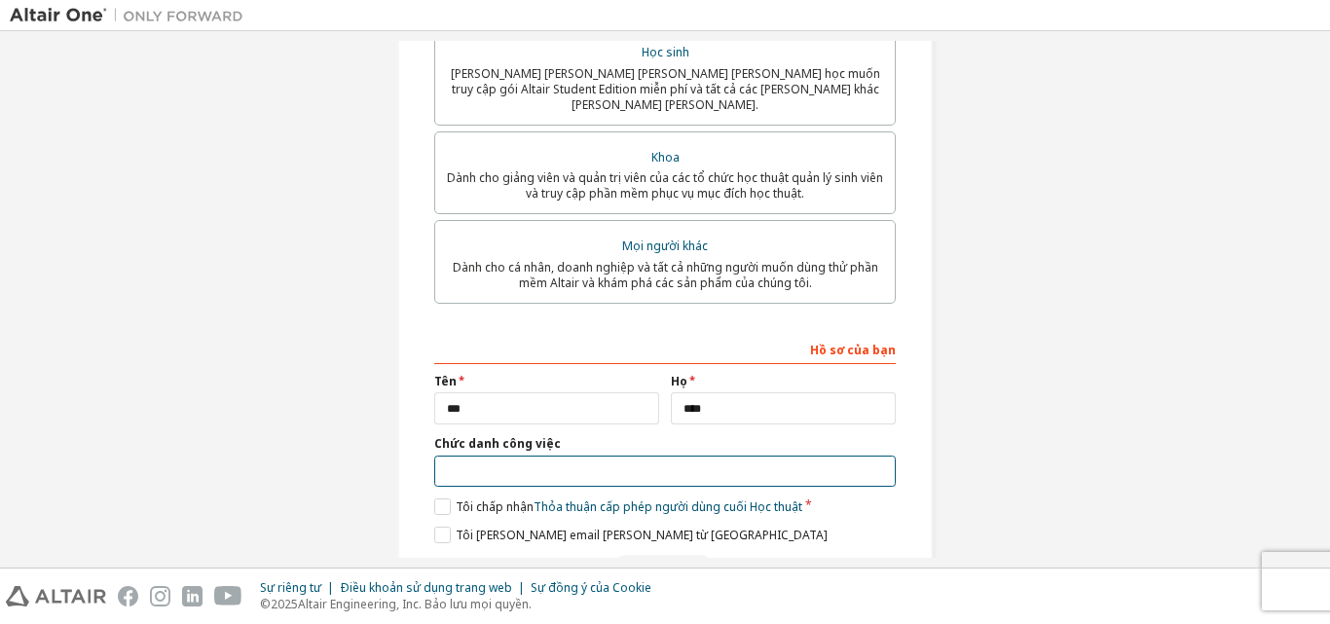
click at [638, 456] on input "text" at bounding box center [664, 472] width 461 height 32
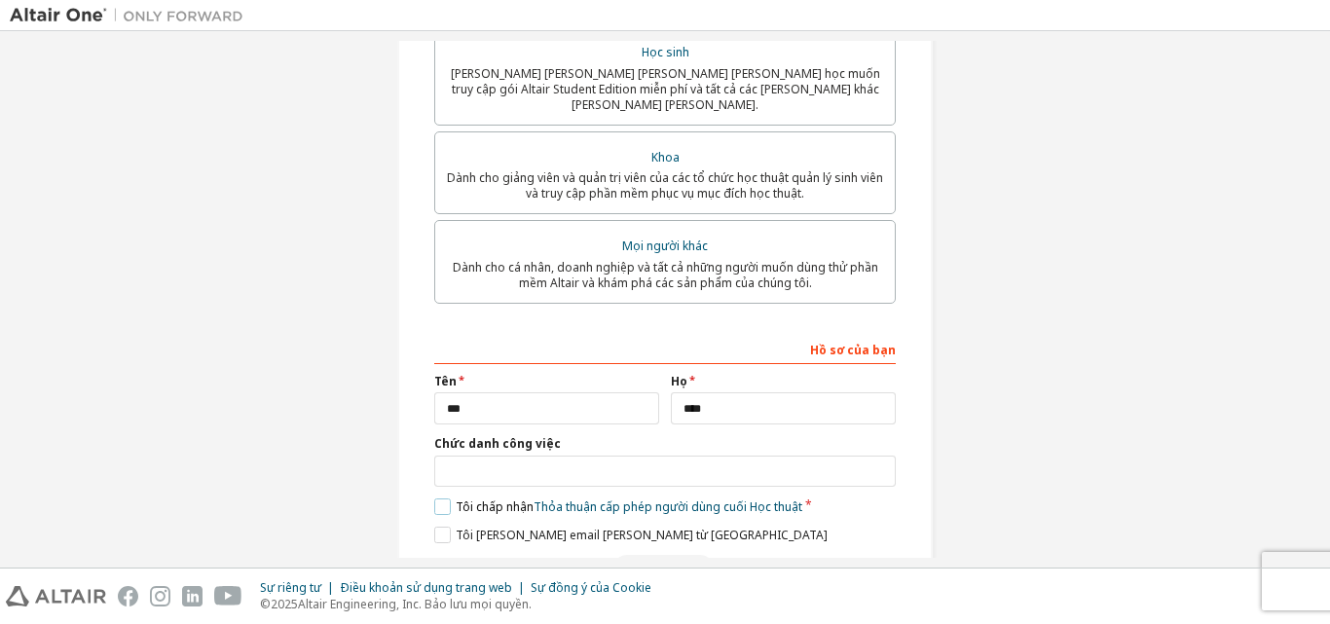
click at [434, 498] on label "Tôi chấp nhận Thỏa thuận cấp phép người dùng cuối Học thuật" at bounding box center [618, 506] width 368 height 17
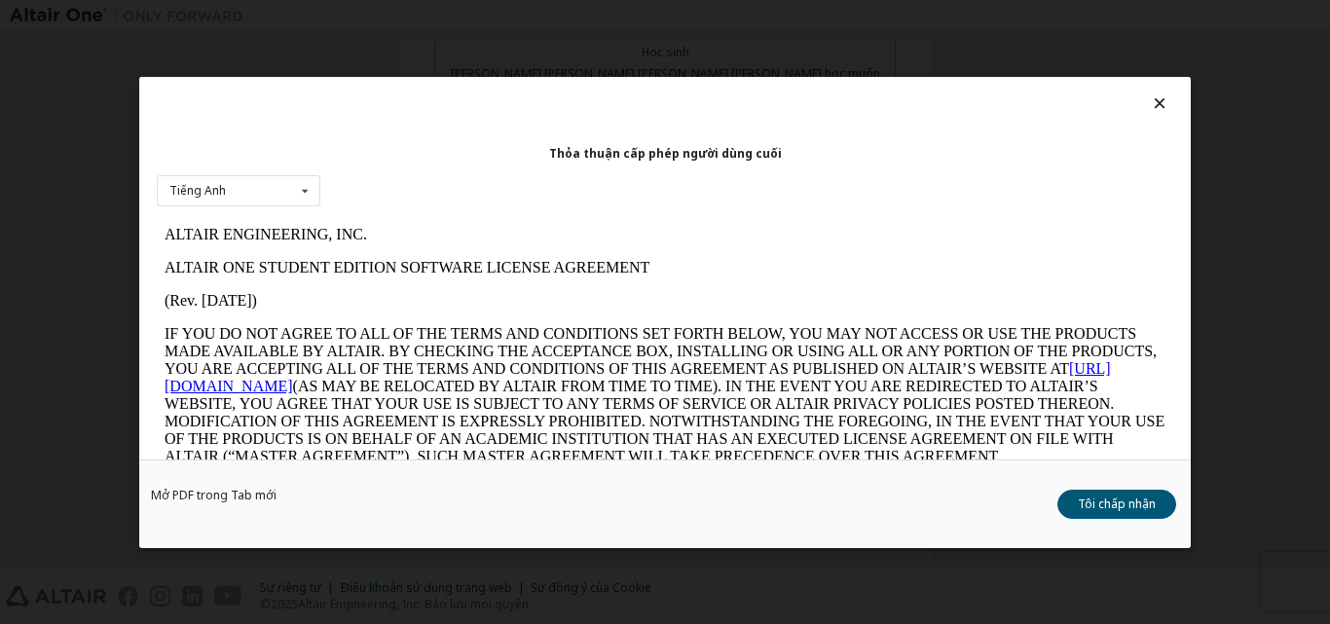
scroll to position [0, 0]
click at [1128, 501] on font "Tôi chấp nhận" at bounding box center [1117, 503] width 78 height 17
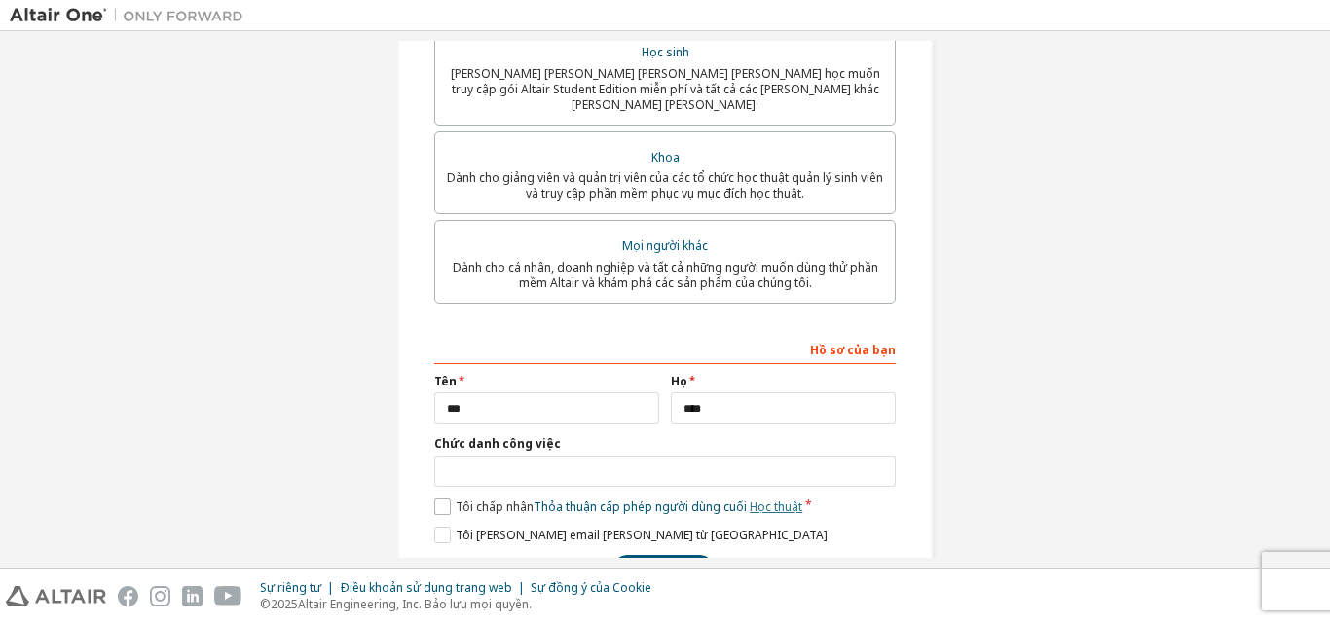
scroll to position [534, 0]
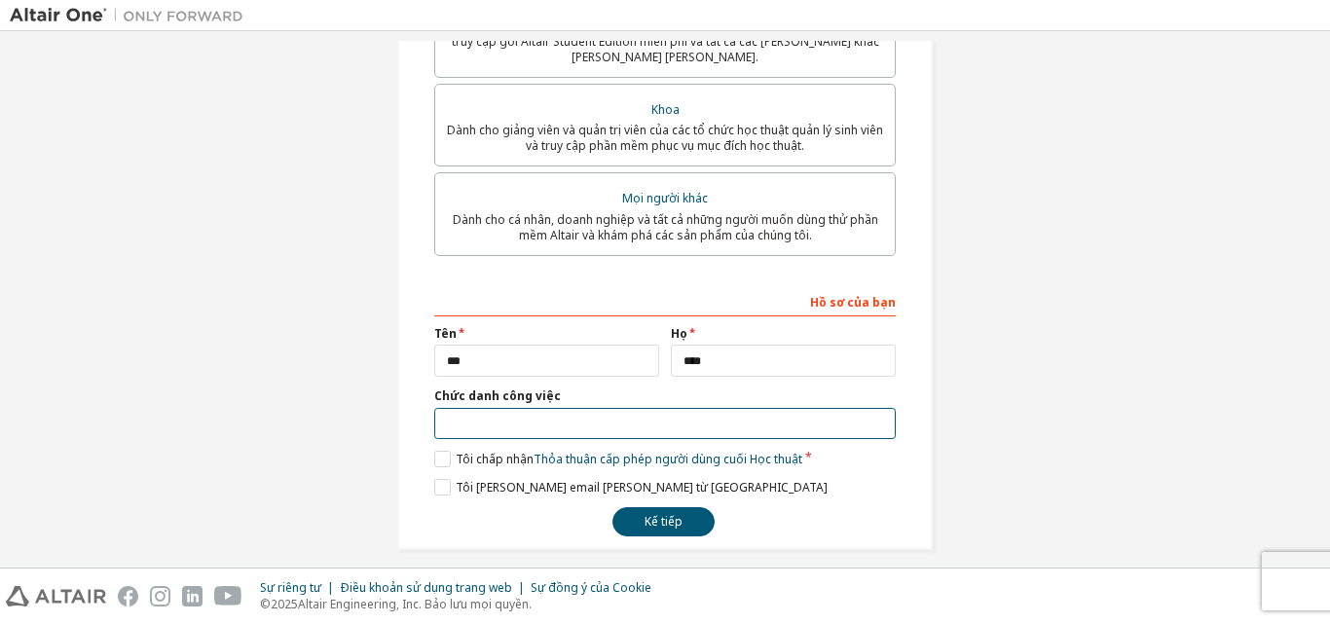
click at [522, 408] on input "text" at bounding box center [664, 424] width 461 height 32
paste input "**********"
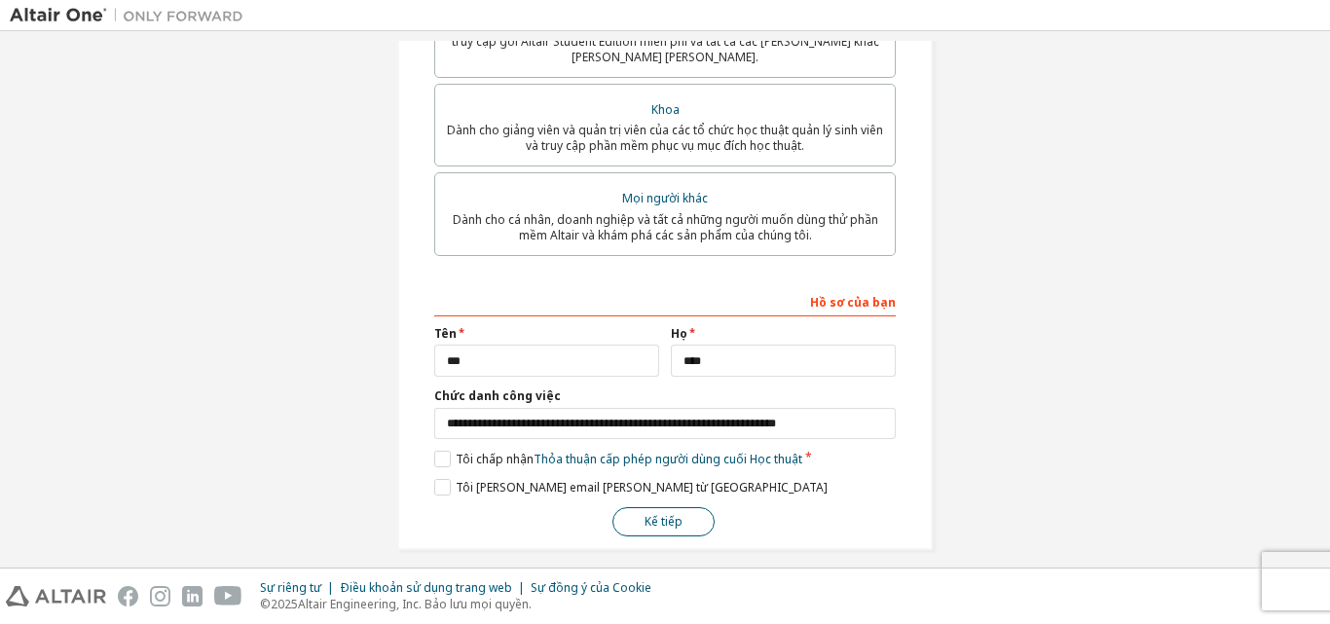
click at [645, 513] on font "Kế tiếp" at bounding box center [663, 521] width 38 height 17
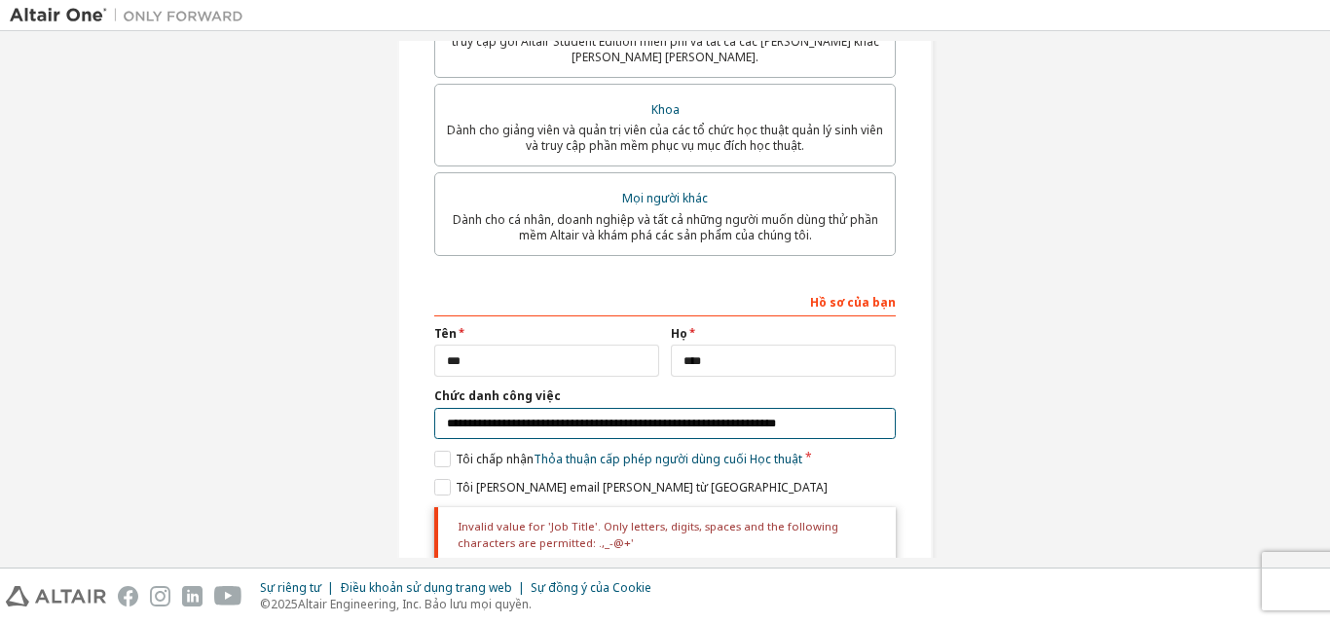
click at [708, 408] on input "**********" at bounding box center [664, 424] width 461 height 32
type input "**********"
click at [612, 573] on button "Kế tiếp" at bounding box center [663, 587] width 102 height 29
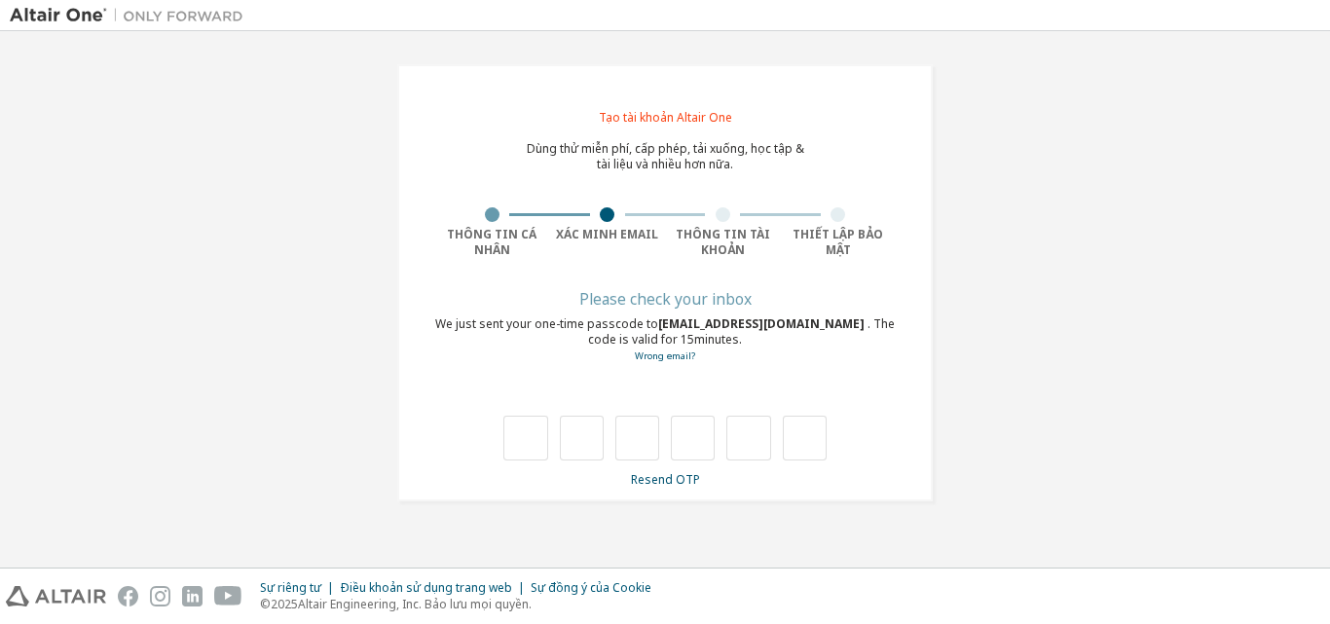
scroll to position [0, 0]
click at [676, 480] on font "Gửi lại OTP" at bounding box center [665, 481] width 62 height 17
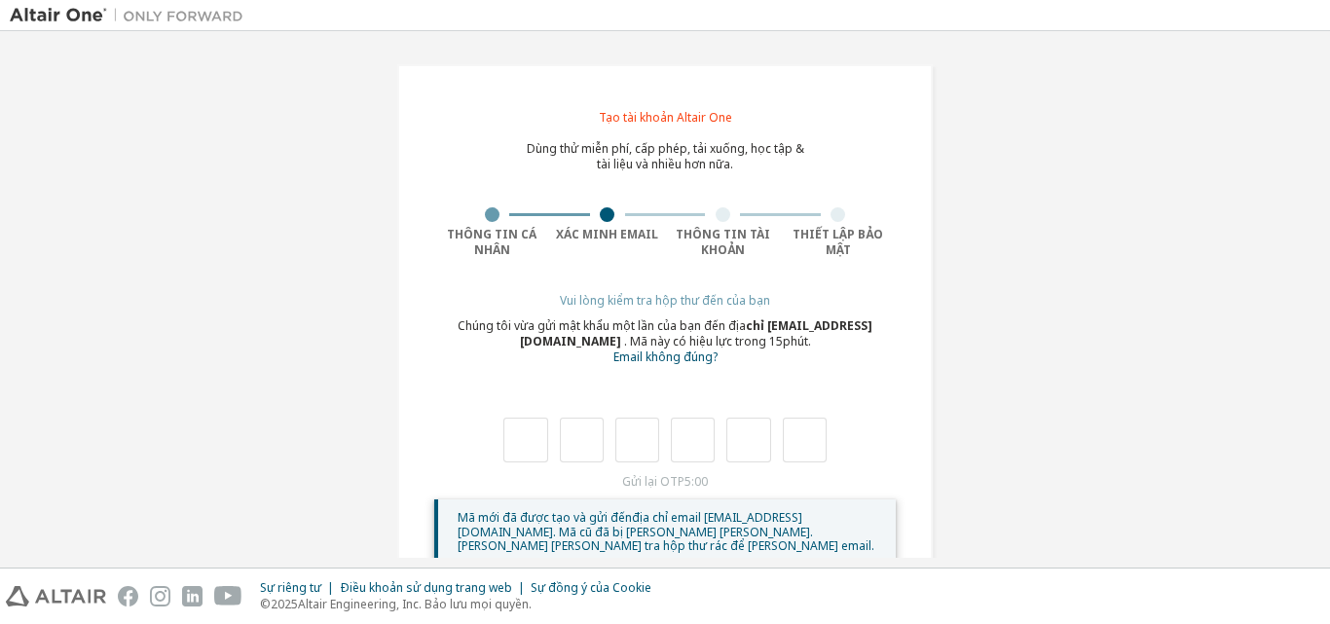
scroll to position [30, 0]
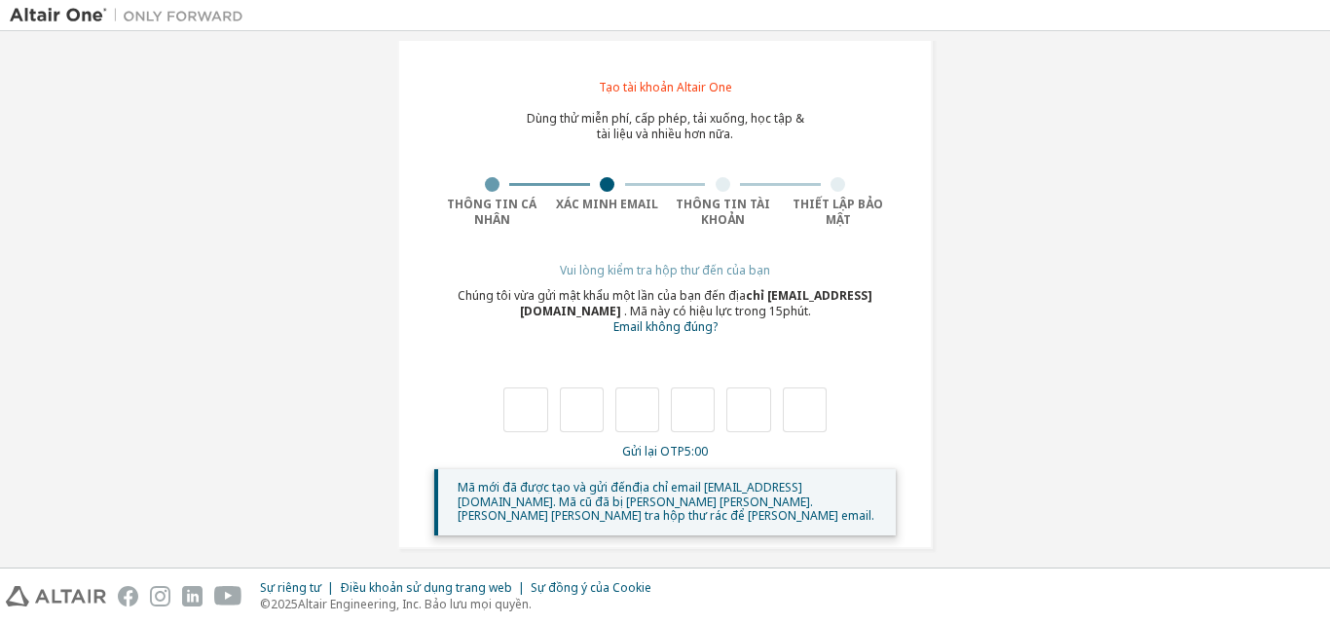
click at [682, 498] on font ". Mã cũ đã bị [PERSON_NAME] [PERSON_NAME]. [PERSON_NAME] [PERSON_NAME] tra hộp …" at bounding box center [666, 509] width 417 height 31
click at [651, 449] on font "Gửi lại OTP" at bounding box center [653, 451] width 62 height 17
click at [668, 455] on font "Gửi lại OTP" at bounding box center [653, 451] width 62 height 17
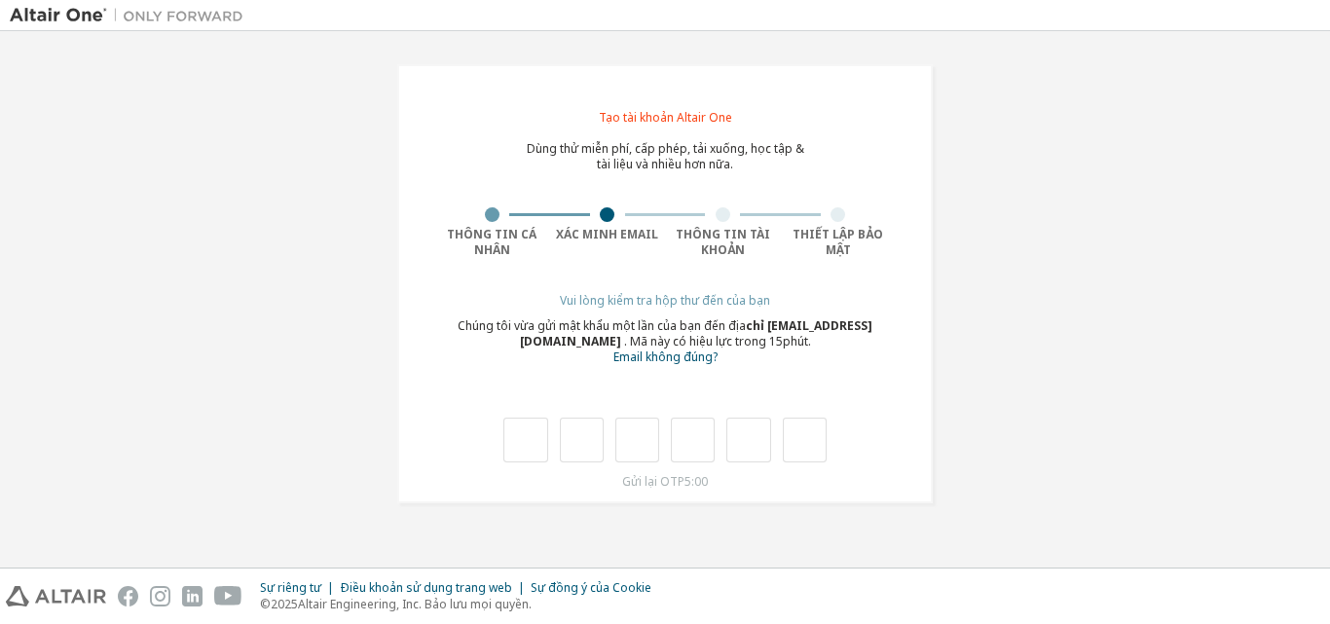
scroll to position [0, 0]
click at [541, 436] on input "text" at bounding box center [525, 440] width 44 height 45
click at [608, 432] on div at bounding box center [664, 440] width 323 height 45
drag, startPoint x: 655, startPoint y: 431, endPoint x: 683, endPoint y: 433, distance: 28.3
click at [656, 431] on input "text" at bounding box center [637, 440] width 44 height 45
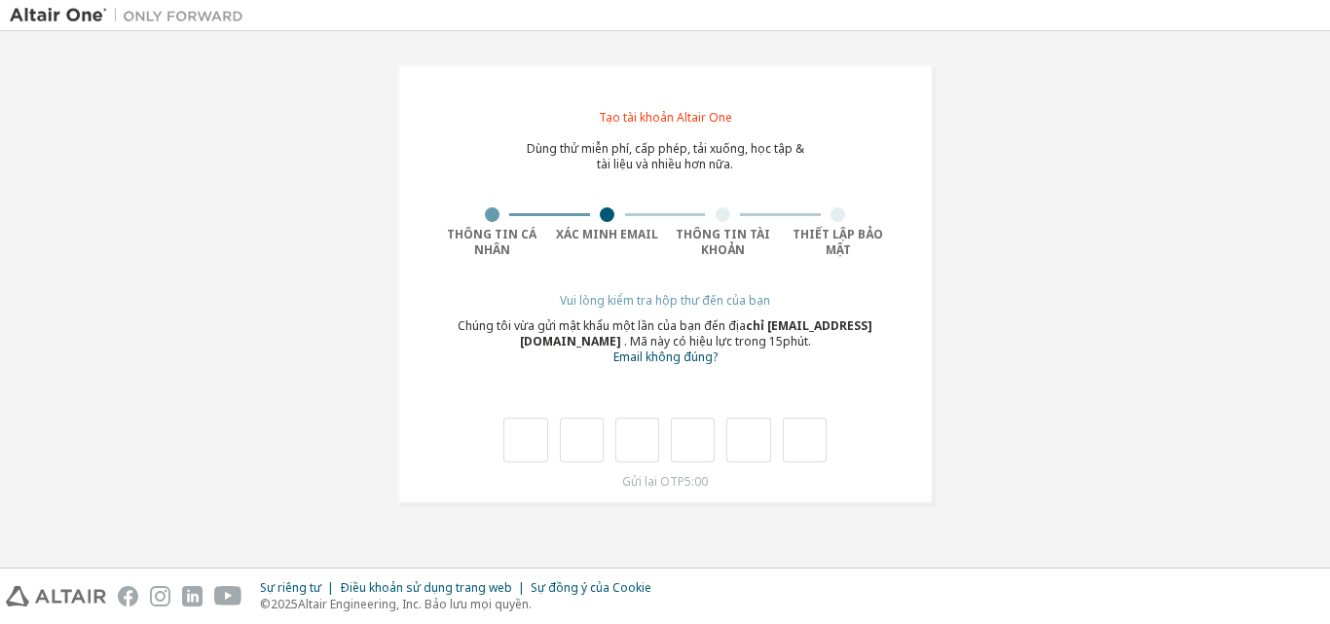
click at [717, 439] on div at bounding box center [664, 440] width 323 height 45
drag, startPoint x: 742, startPoint y: 438, endPoint x: 790, endPoint y: 438, distance: 47.7
click at [743, 438] on input "text" at bounding box center [748, 440] width 44 height 45
click at [797, 440] on input "text" at bounding box center [805, 440] width 44 height 45
click at [503, 441] on input "text" at bounding box center [525, 440] width 44 height 45
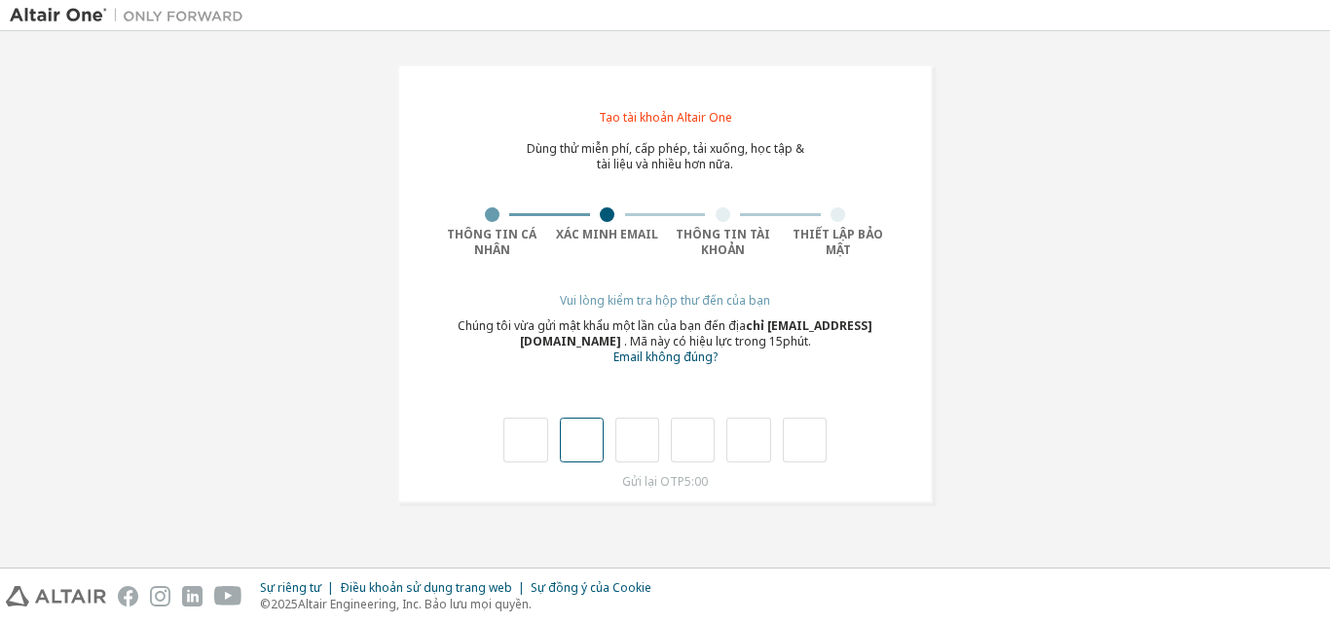
drag, startPoint x: 553, startPoint y: 435, endPoint x: 577, endPoint y: 437, distance: 24.4
click at [554, 435] on div at bounding box center [664, 440] width 323 height 45
click at [583, 439] on input "text" at bounding box center [582, 440] width 44 height 45
click at [647, 444] on input "text" at bounding box center [637, 440] width 44 height 45
drag, startPoint x: 724, startPoint y: 450, endPoint x: 742, endPoint y: 449, distance: 17.6
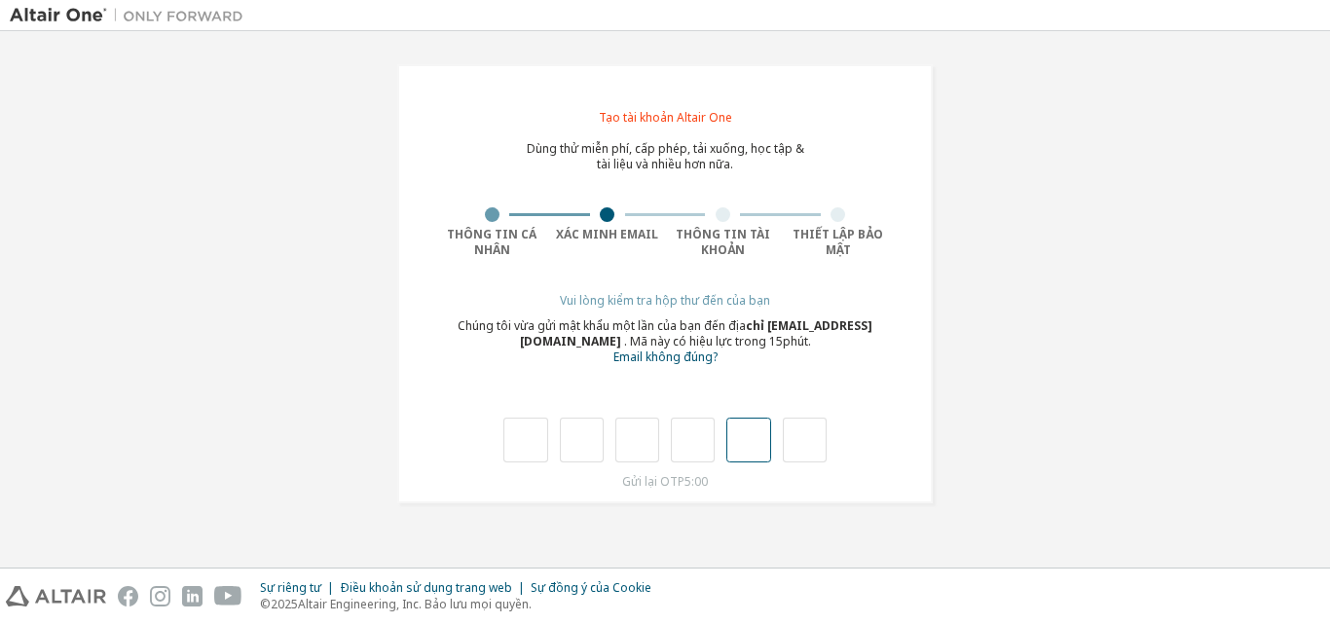
click at [726, 451] on div at bounding box center [664, 440] width 323 height 45
click at [751, 448] on input "text" at bounding box center [748, 440] width 44 height 45
click at [692, 445] on input "text" at bounding box center [693, 440] width 44 height 45
click at [652, 488] on div "Gửi lại OTP 5:00" at bounding box center [664, 482] width 461 height 16
click at [657, 481] on div "Gửi lại OTP 5:00" at bounding box center [664, 482] width 461 height 16
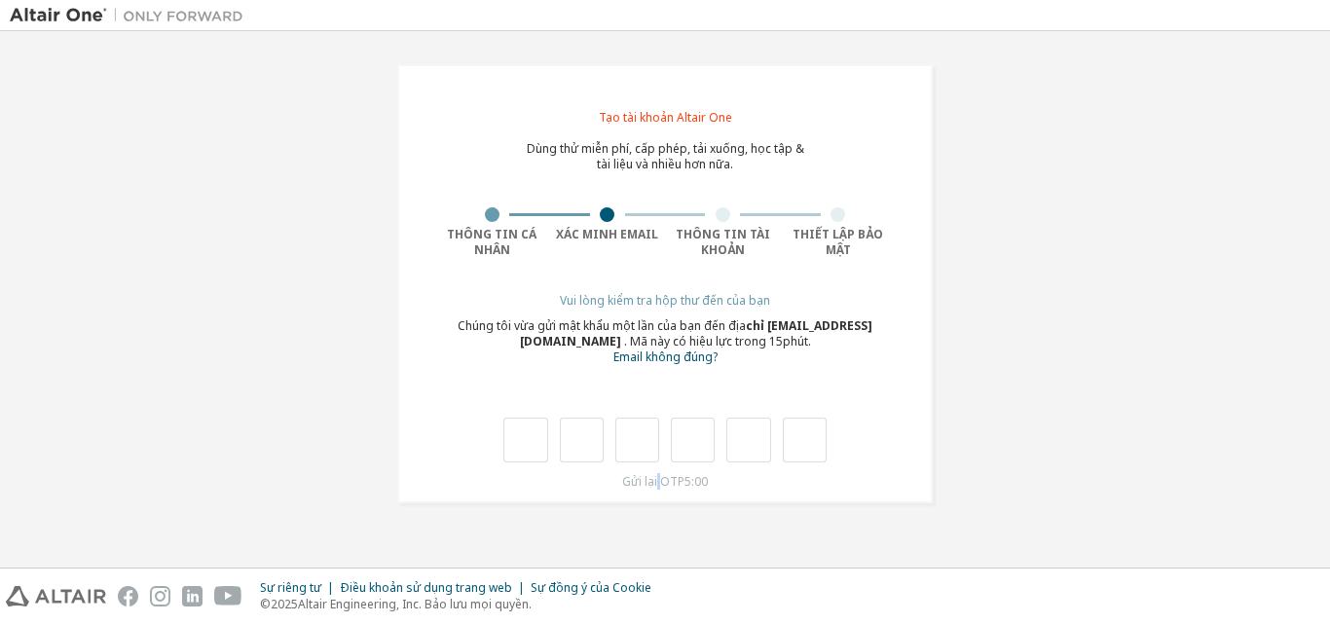
click at [657, 481] on div "Gửi lại OTP 5:00" at bounding box center [664, 482] width 461 height 16
click at [610, 499] on div "**********" at bounding box center [664, 283] width 535 height 439
